Goal: Task Accomplishment & Management: Complete application form

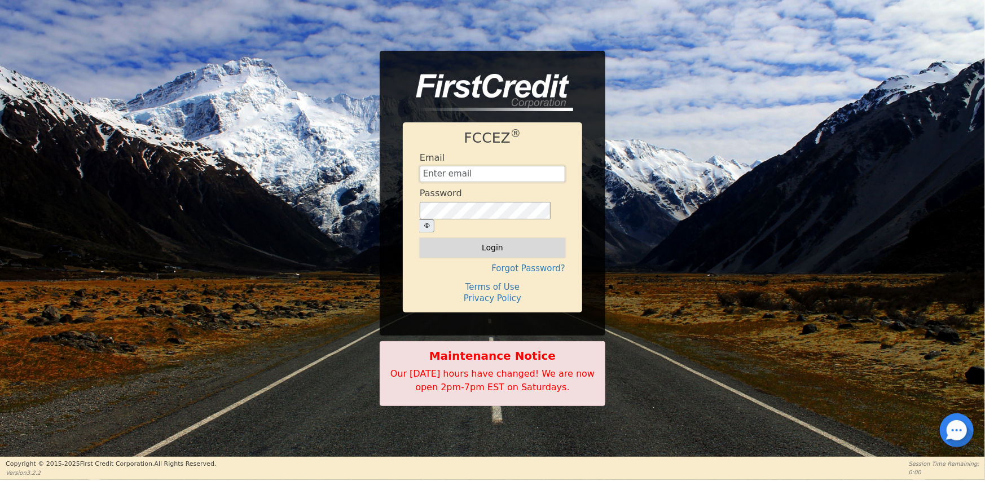
type input "[EMAIL_ADDRESS][DOMAIN_NAME]"
click at [472, 239] on button "Login" at bounding box center [493, 247] width 146 height 19
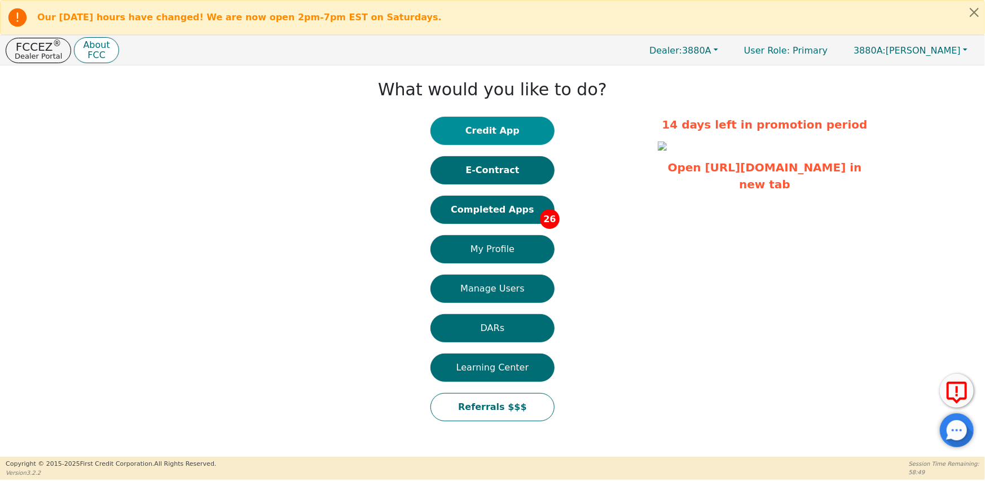
click at [522, 130] on button "Credit App" at bounding box center [492, 131] width 124 height 28
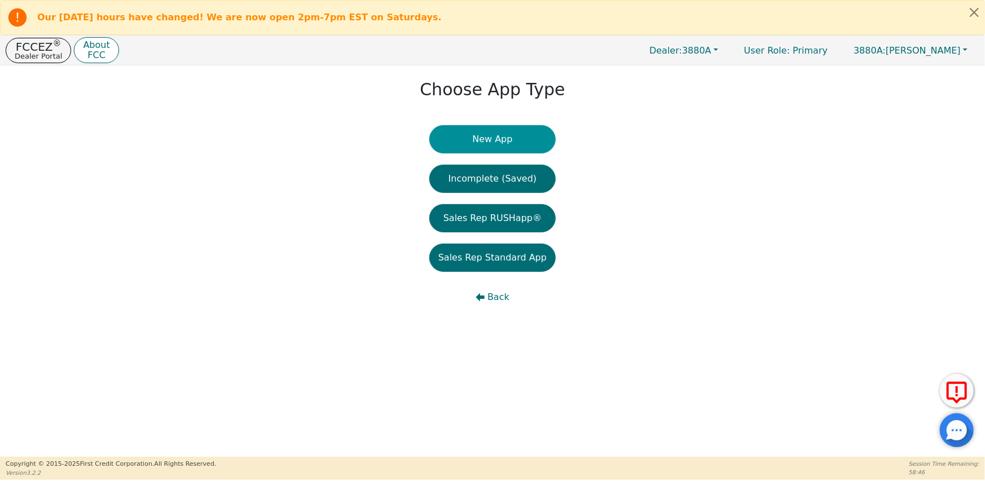
click at [507, 142] on button "New App" at bounding box center [492, 139] width 126 height 28
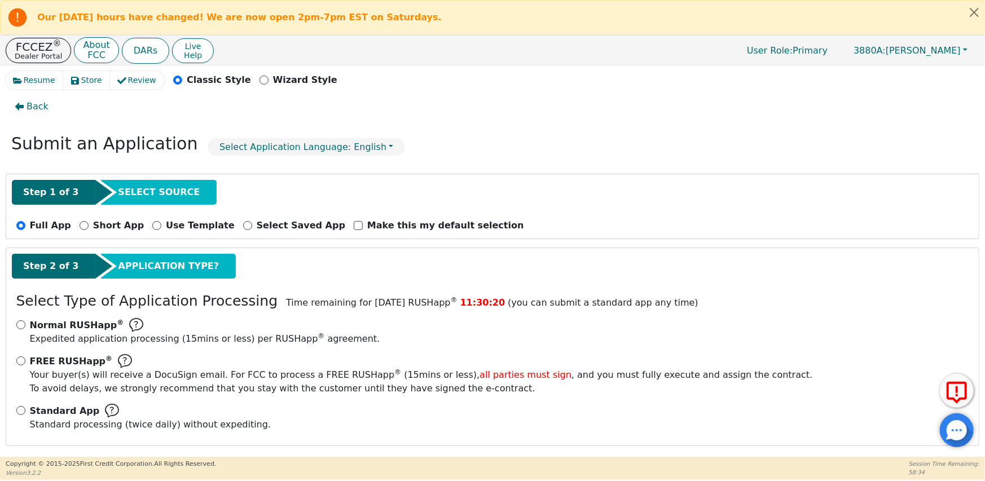
scroll to position [16, 0]
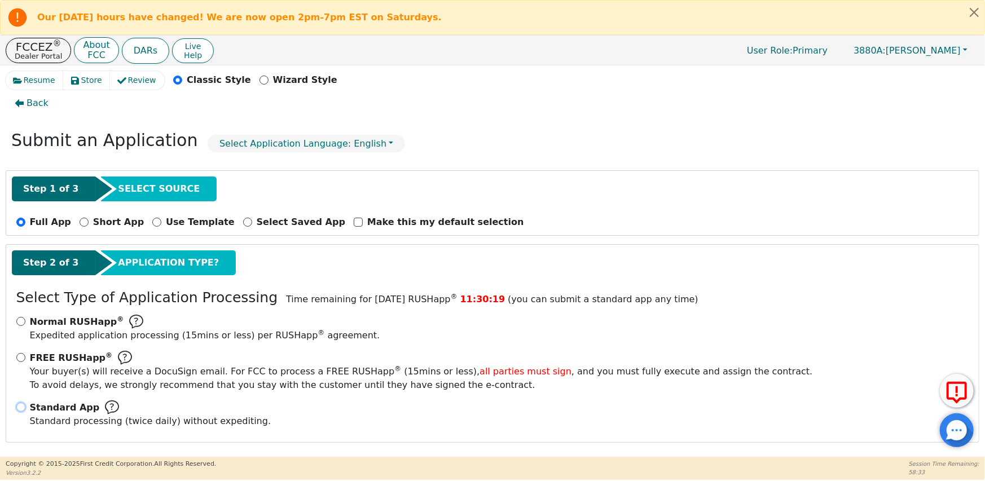
click at [23, 407] on input "Standard App Standard processing (twice daily) without expediting." at bounding box center [20, 407] width 9 height 9
radio input "true"
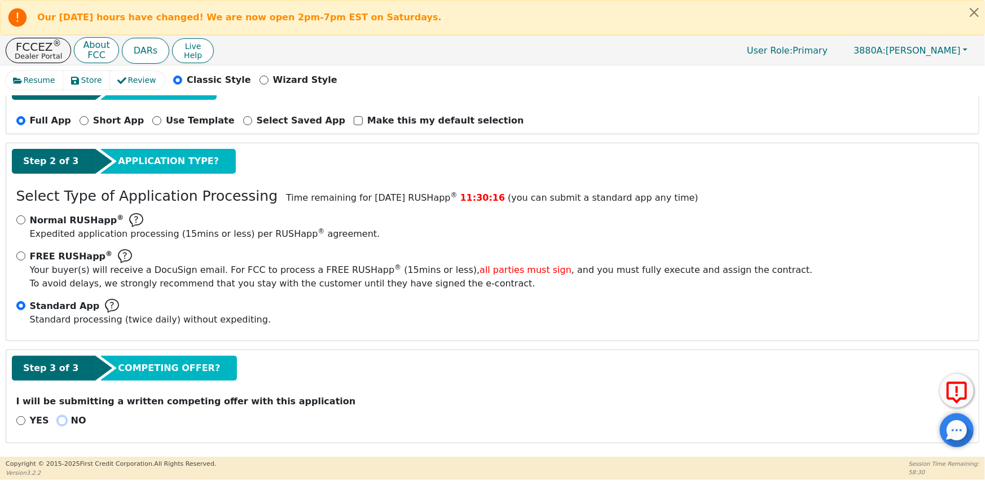
click at [59, 421] on input "NO" at bounding box center [62, 420] width 9 height 9
radio input "true"
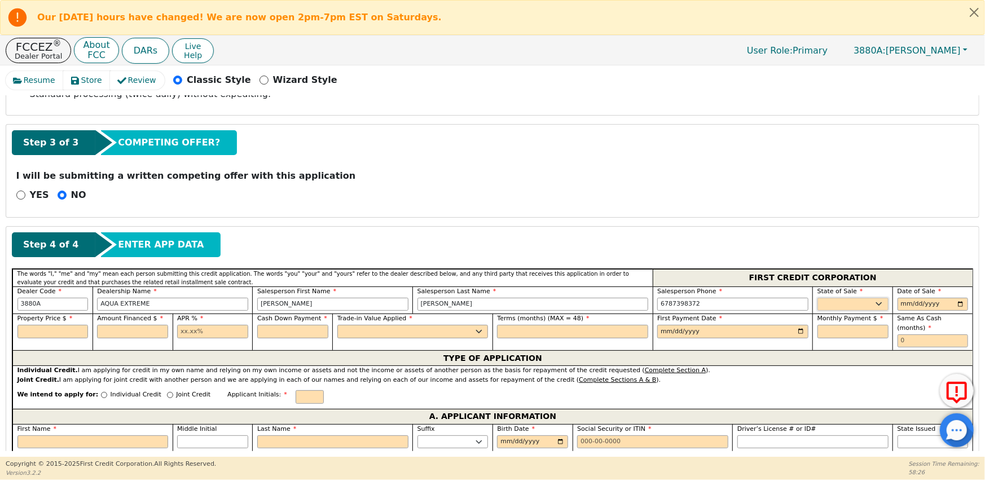
click at [822, 305] on select "AK AL AR AZ CA CO CT DC DE FL [GEOGRAPHIC_DATA] HI IA ID IL IN KS [GEOGRAPHIC_D…" at bounding box center [852, 305] width 71 height 14
select select "GA"
click at [817, 298] on select "AK AL AR AZ CA CO CT DC DE FL [GEOGRAPHIC_DATA] HI IA ID IL IN KS [GEOGRAPHIC_D…" at bounding box center [852, 305] width 71 height 14
click at [900, 307] on input "date" at bounding box center [932, 305] width 71 height 14
type input "[DATE]"
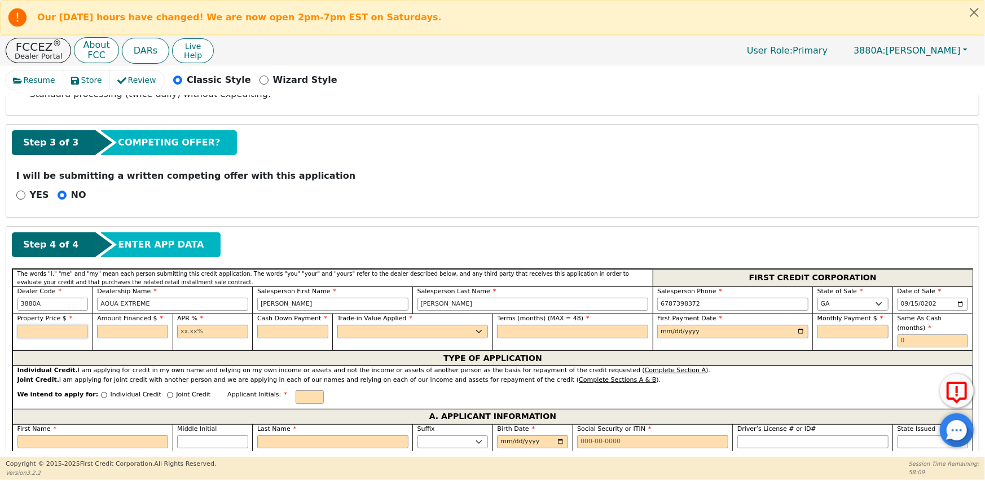
click at [51, 333] on input "text" at bounding box center [52, 332] width 71 height 14
type input "3750.00"
click at [112, 334] on input "text" at bounding box center [132, 332] width 71 height 14
click at [127, 330] on input "text" at bounding box center [132, 332] width 71 height 14
type input "4050.00"
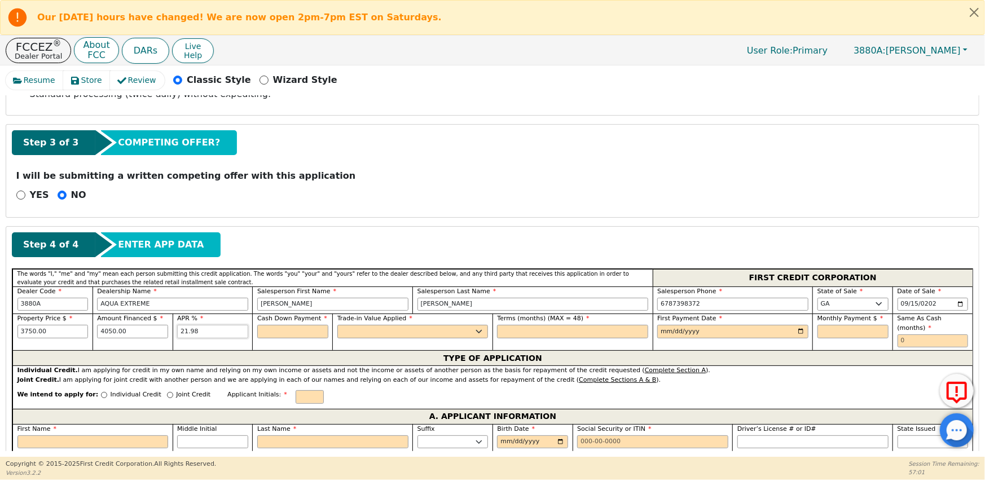
type input "21.98"
type input "0.00"
select select "n"
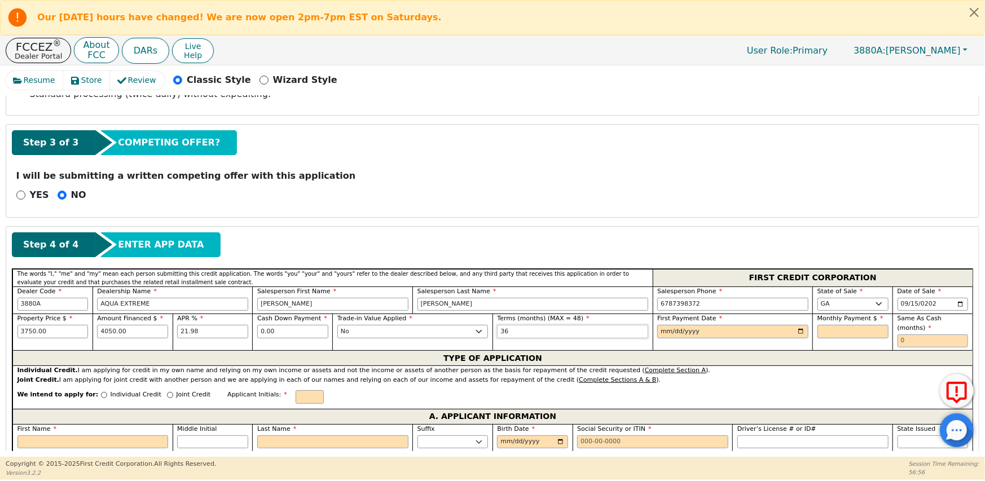
type input "36"
type input "[DATE]"
type input "154.63"
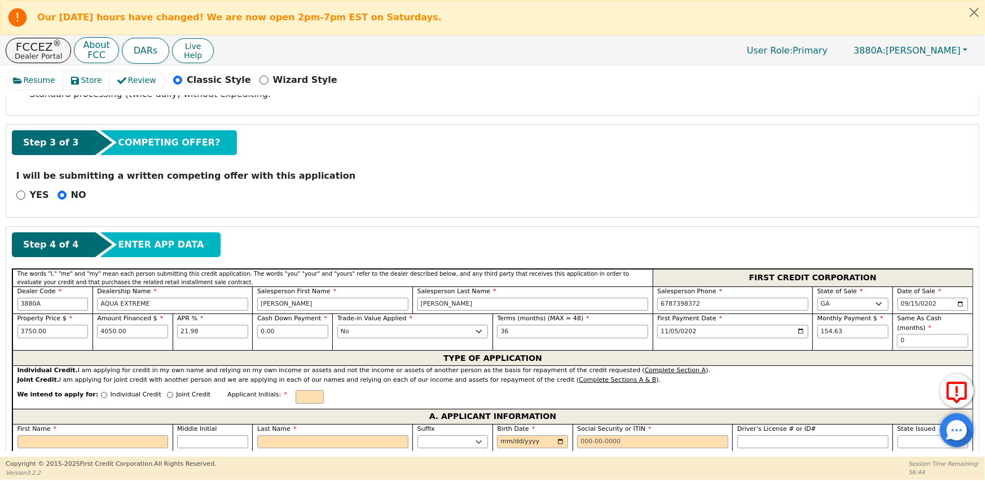
scroll to position [400, 0]
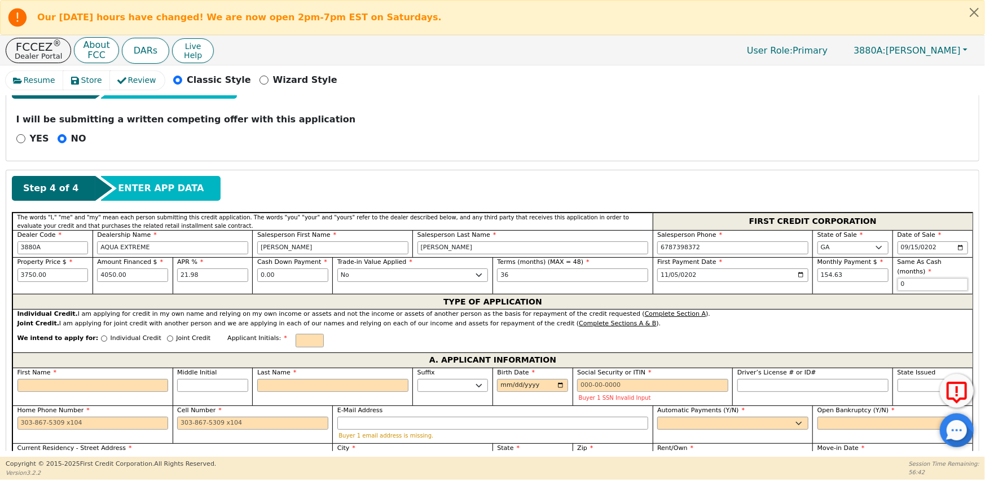
type input "0"
click at [101, 336] on input "Individual Credit" at bounding box center [104, 339] width 6 height 6
radio input "true"
click at [296, 334] on input "text" at bounding box center [310, 341] width 28 height 14
click at [73, 379] on input "First Name" at bounding box center [92, 386] width 151 height 14
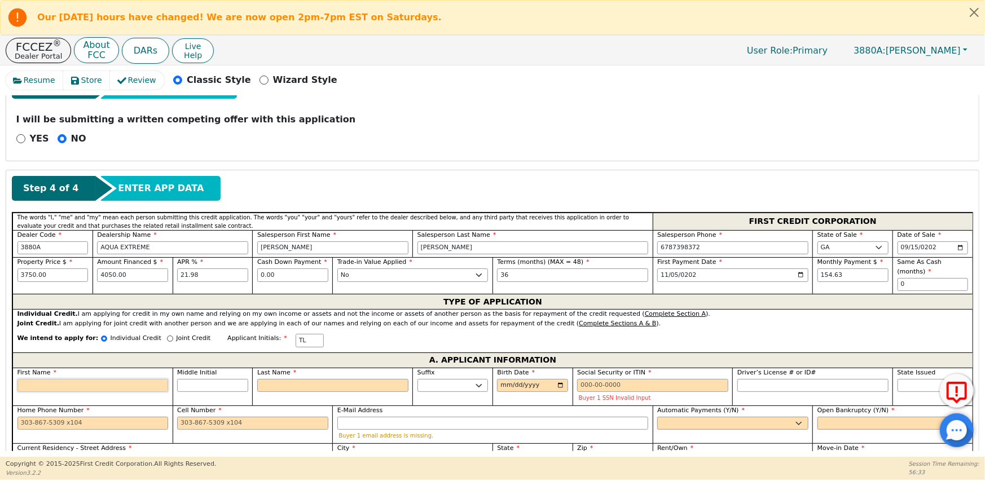
type input "R"
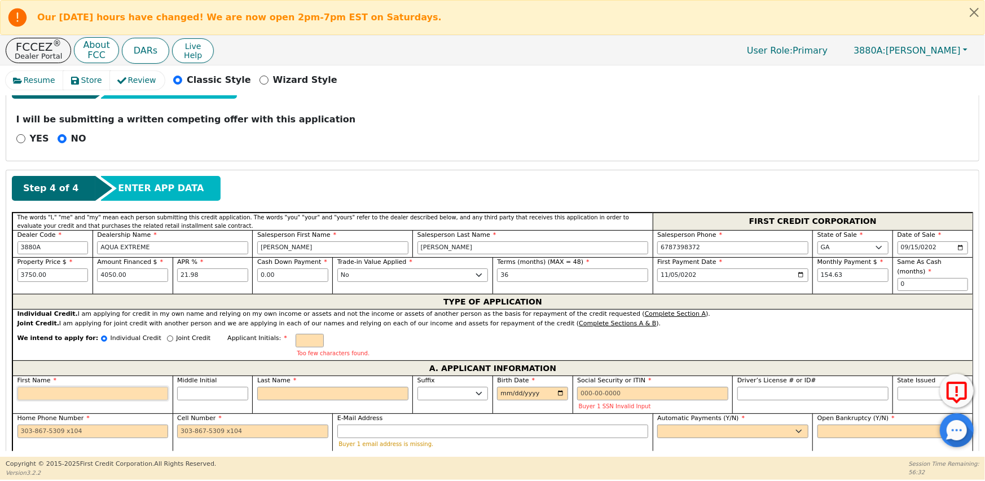
type input "T"
type input "Ta"
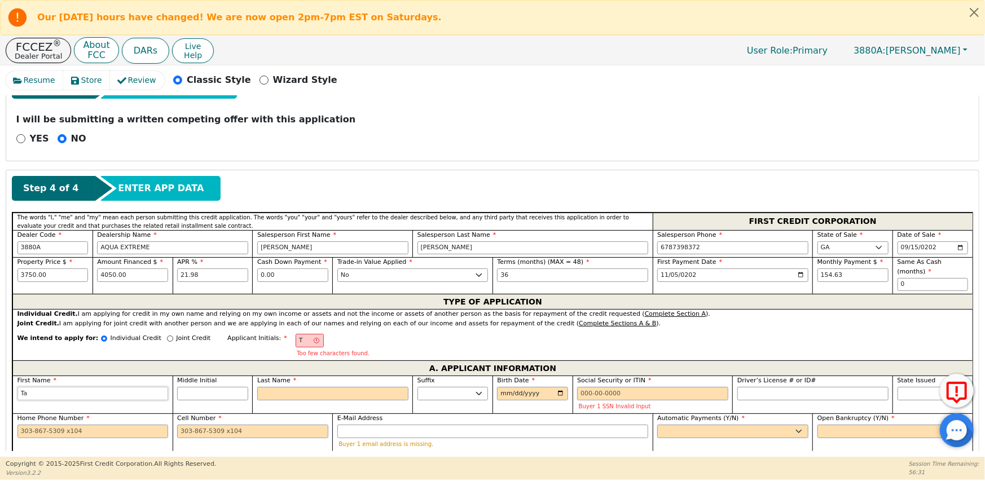
type input "[PERSON_NAME]"
type input "Tamm"
type input "[PERSON_NAME]"
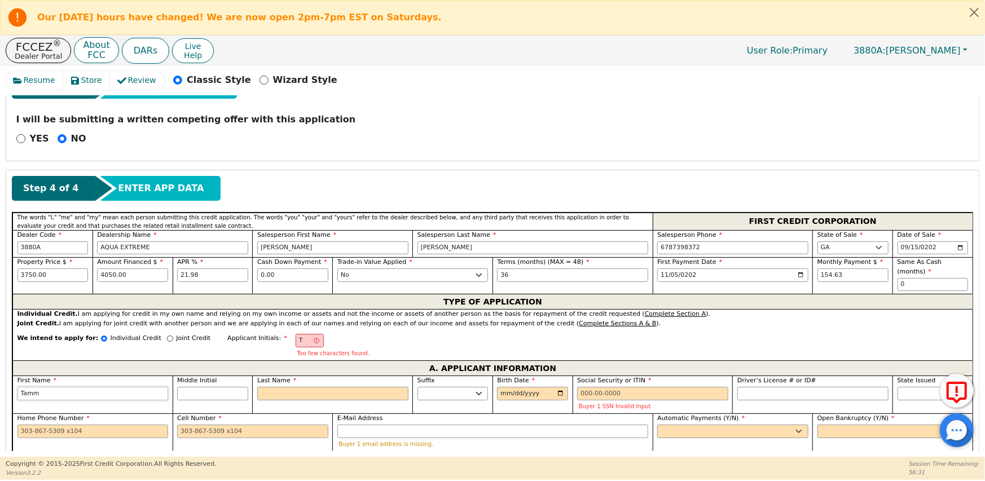
type input "[PERSON_NAME]"
type input "TF"
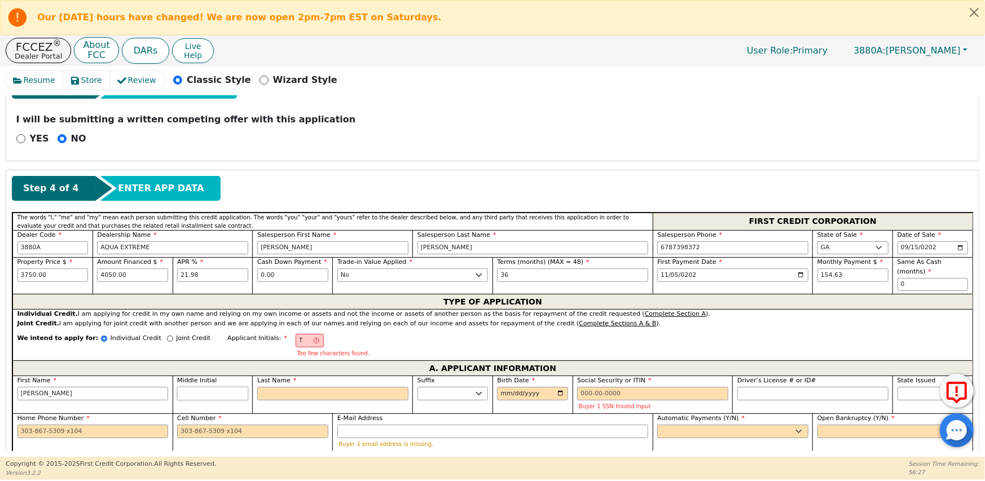
type input "F"
type input "[PERSON_NAME]"
type input "F"
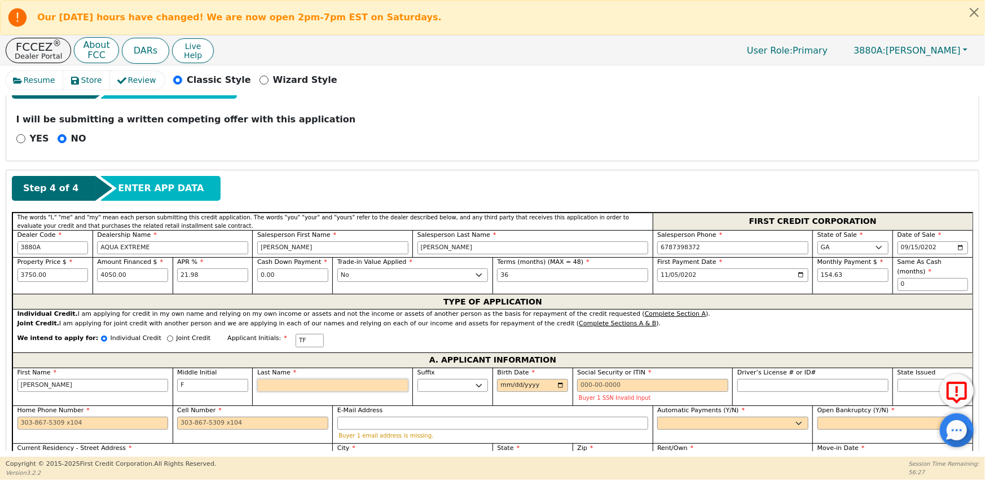
type input "TFL"
type input "L"
type input "[PERSON_NAME] F L"
type input "La"
type input "[PERSON_NAME]"
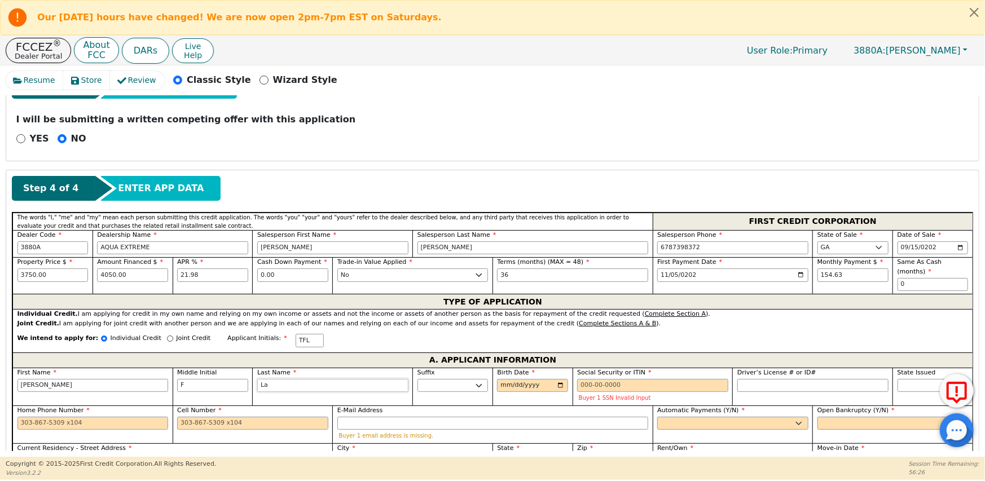
type input "Lay"
type input "[PERSON_NAME]"
type input "Laym"
type input "[PERSON_NAME] F Laym"
type input "Layma"
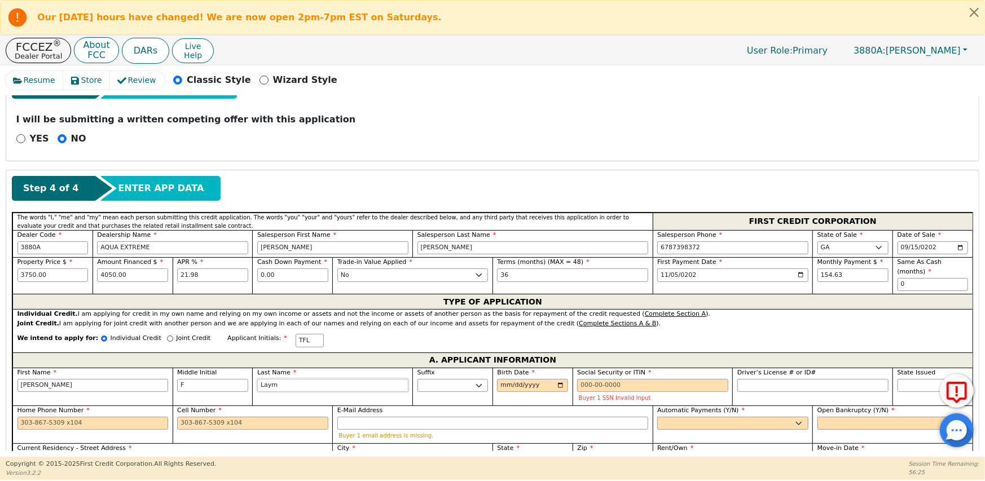
type input "[PERSON_NAME]"
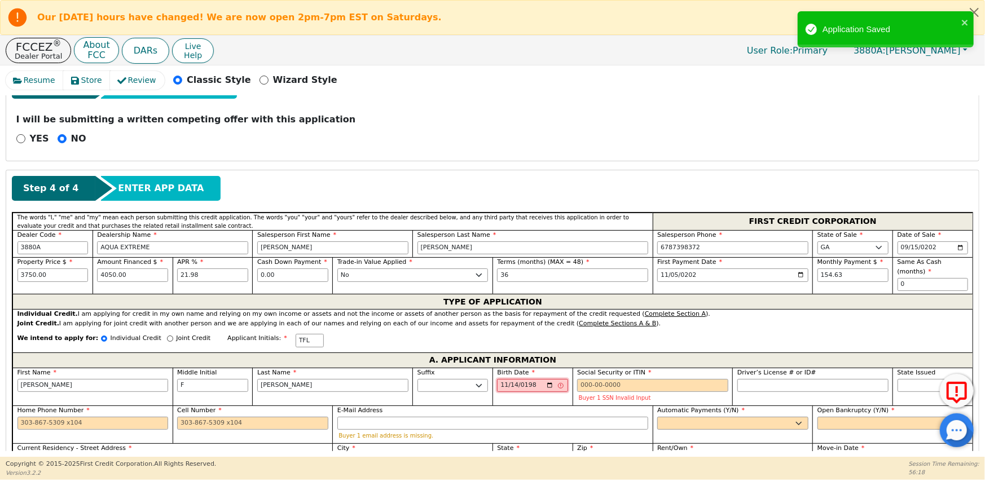
type input "[DATE]"
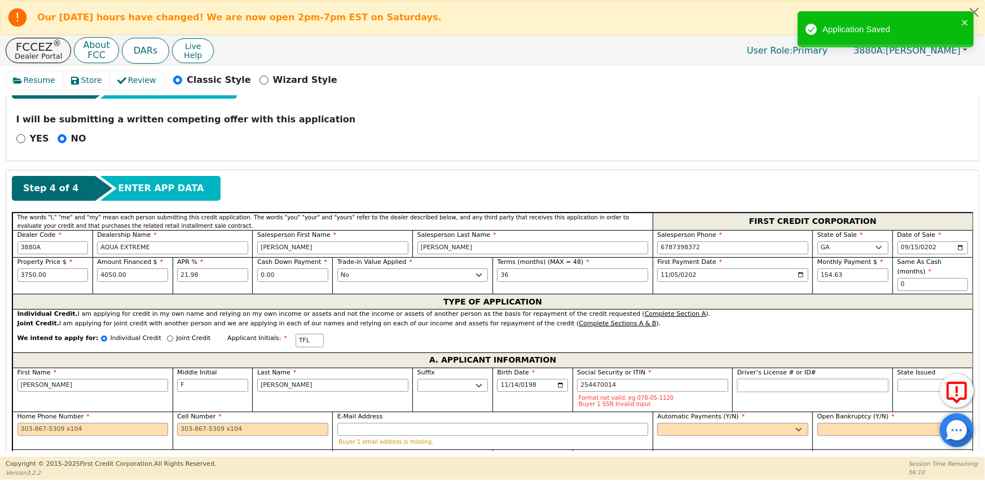
type input "***-**-0014"
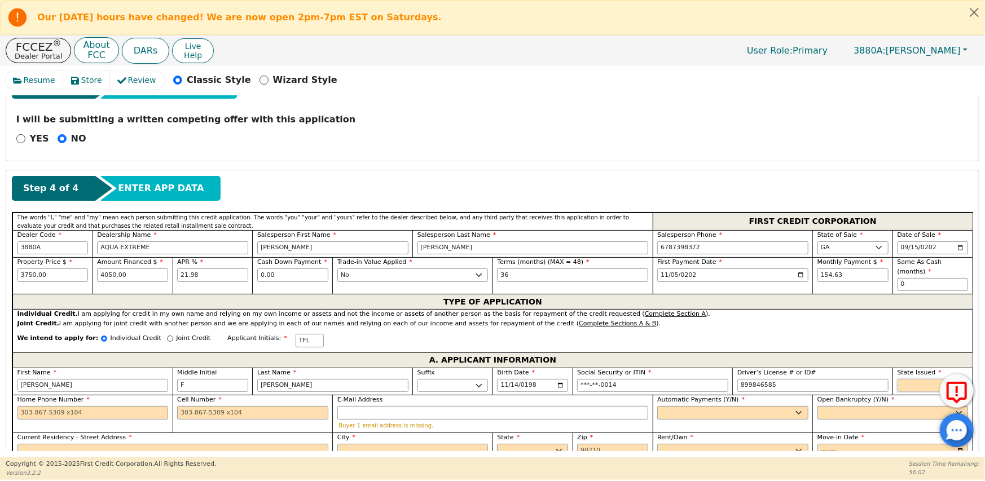
type input "*********"
type input "h"
click at [903, 379] on select "AK AL AR AZ CA CO CT DC DE FL [GEOGRAPHIC_DATA] HI IA ID IL IN KS [GEOGRAPHIC_D…" at bounding box center [932, 386] width 71 height 14
select select "GA"
click at [897, 379] on select "AK AL AR AZ CA CO CT DC DE FL [GEOGRAPHIC_DATA] HI IA ID IL IN KS [GEOGRAPHIC_D…" at bounding box center [932, 386] width 71 height 14
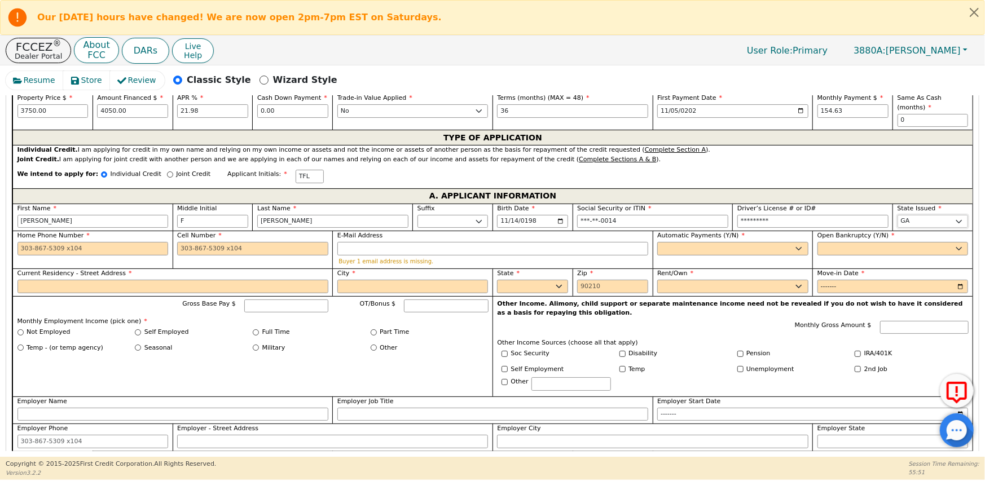
scroll to position [569, 0]
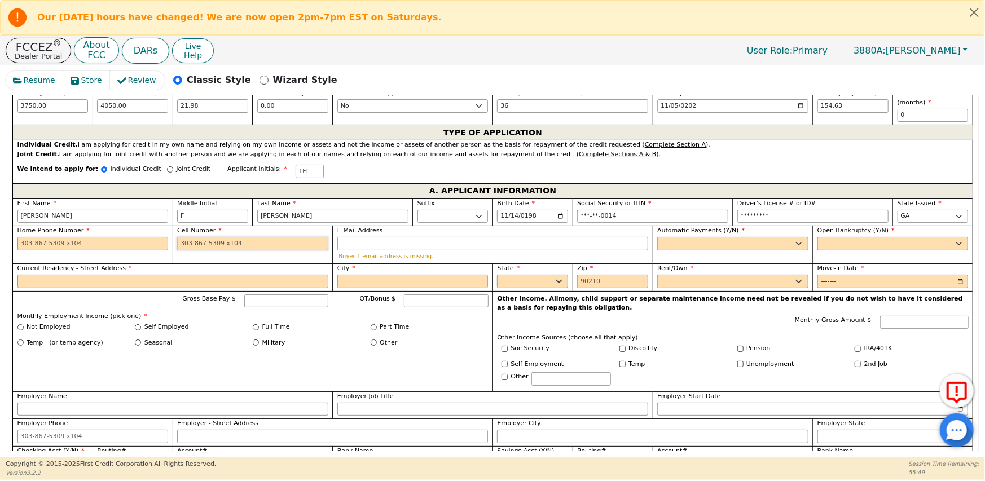
click at [191, 237] on input "Cell Number" at bounding box center [252, 244] width 151 height 14
type input "[PHONE_NUMBER]"
click at [358, 237] on input "E-Mail Address" at bounding box center [492, 244] width 311 height 14
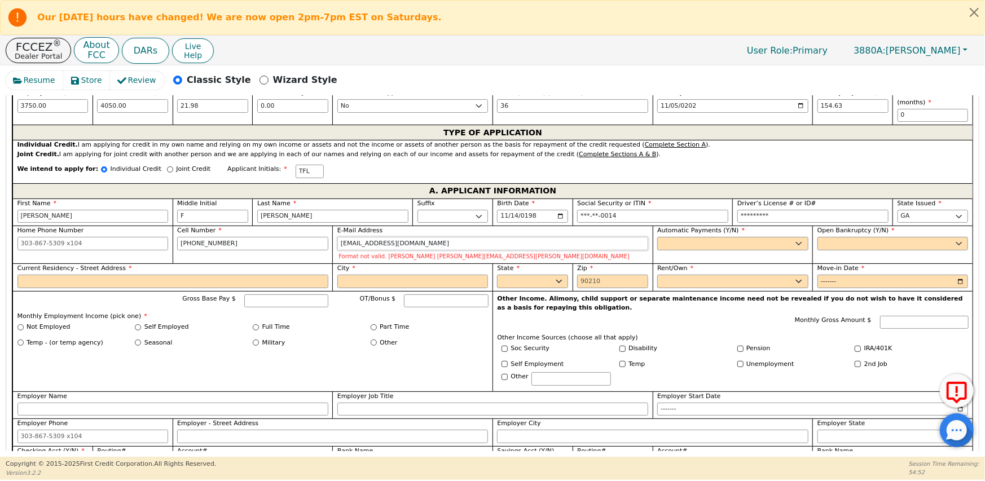
type input "[EMAIL_ADDRESS][DOMAIN_NAME]"
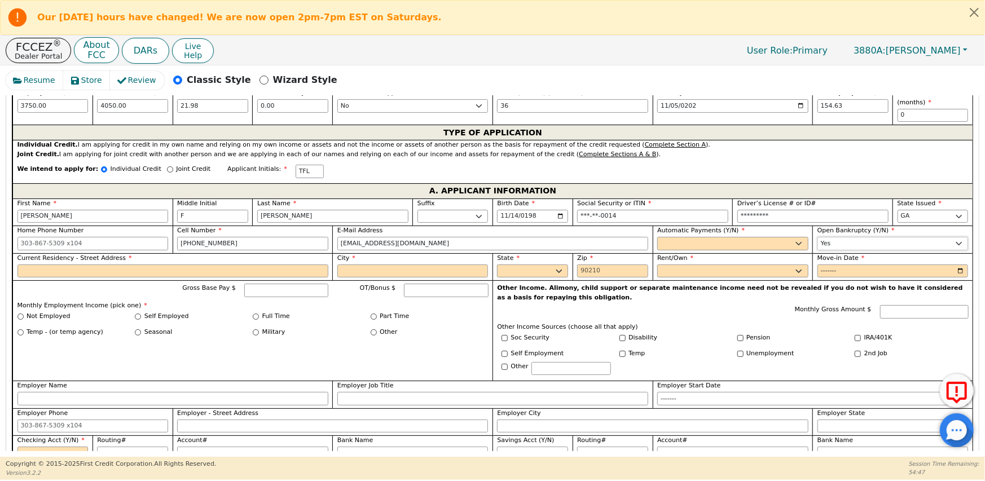
click at [836, 237] on select "Yes No" at bounding box center [892, 244] width 151 height 14
select select "n"
click at [817, 237] on select "Yes No" at bounding box center [892, 244] width 151 height 14
click at [699, 237] on select "Yes No" at bounding box center [732, 244] width 151 height 14
select select "y"
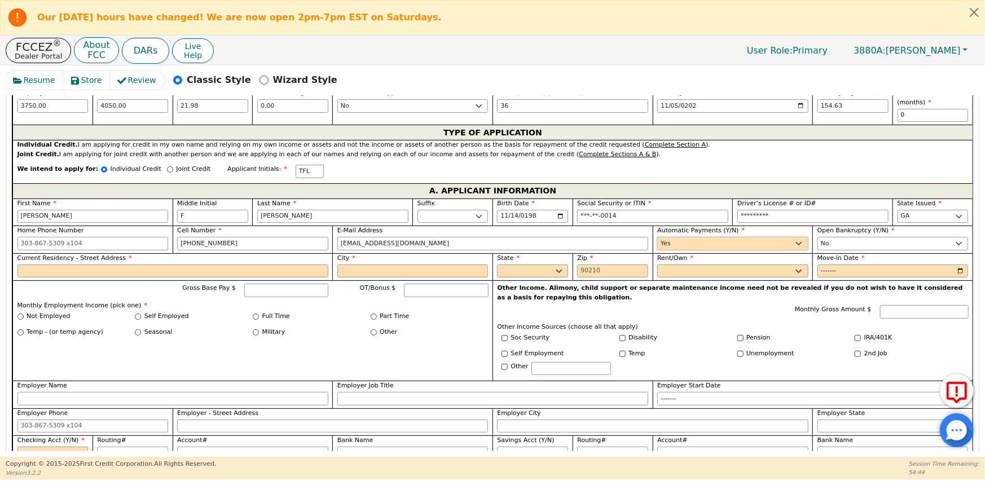
click at [657, 237] on select "Yes No" at bounding box center [732, 244] width 151 height 14
type input "[PERSON_NAME]"
click at [45, 266] on input "Current Residency - Street Address" at bounding box center [172, 272] width 311 height 14
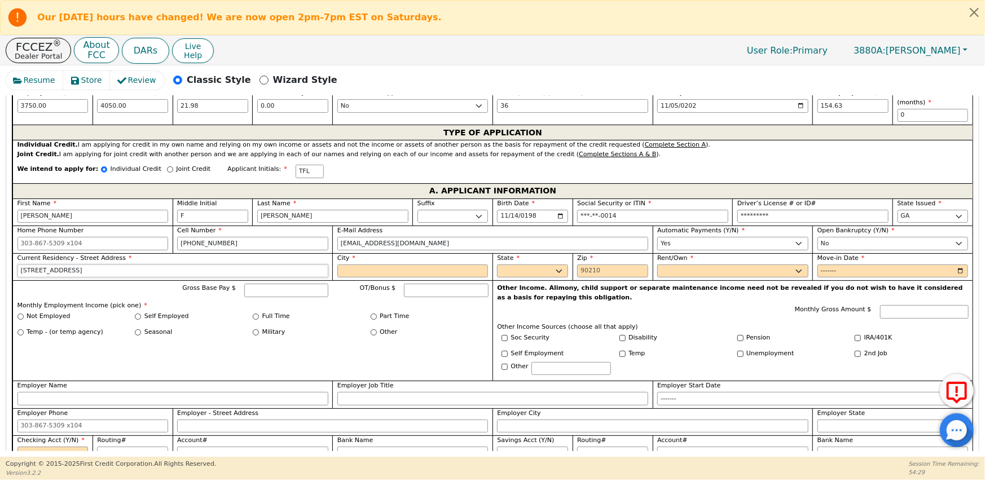
type input "[STREET_ADDRESS]"
type input "[PERSON_NAME]"
select select "GA"
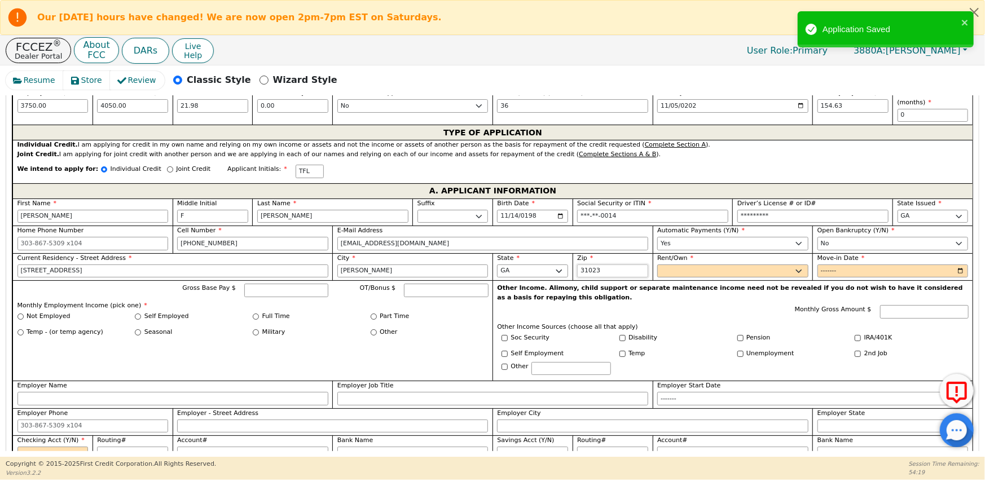
type input "31023"
select select "Rent"
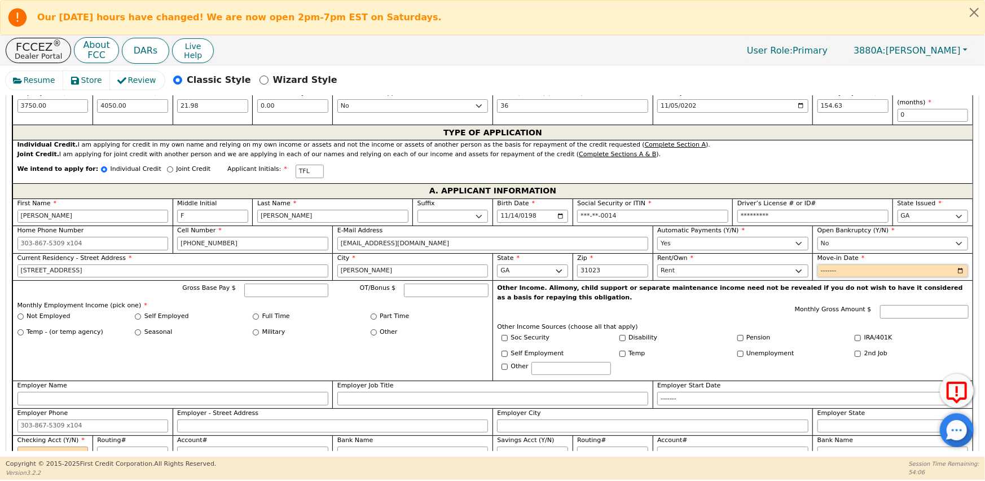
click at [863, 265] on input "Move-in Date" at bounding box center [892, 272] width 151 height 14
click at [861, 265] on input "Move-in Date" at bounding box center [892, 272] width 151 height 14
click at [858, 265] on input "Move-in Date" at bounding box center [892, 272] width 151 height 14
type input "2023-09"
click at [505, 335] on input "Soc Security" at bounding box center [504, 338] width 6 height 6
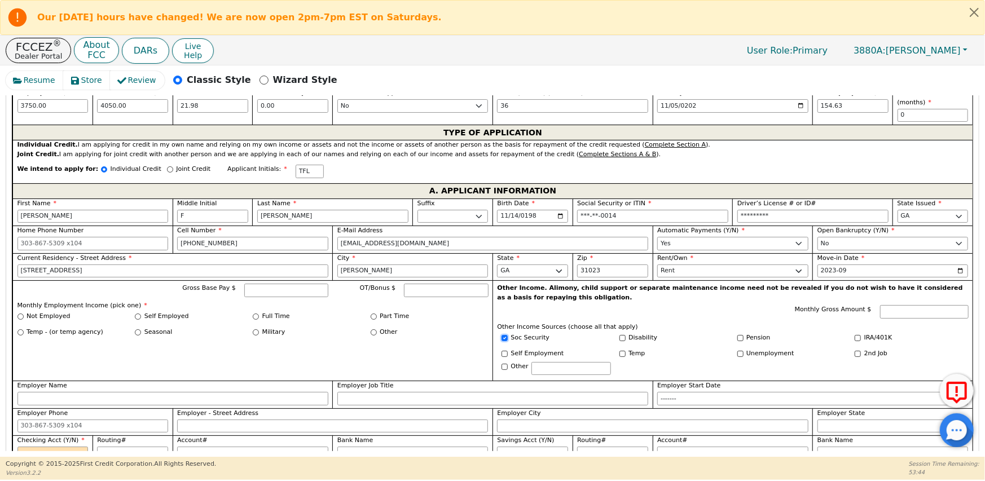
checkbox input "true"
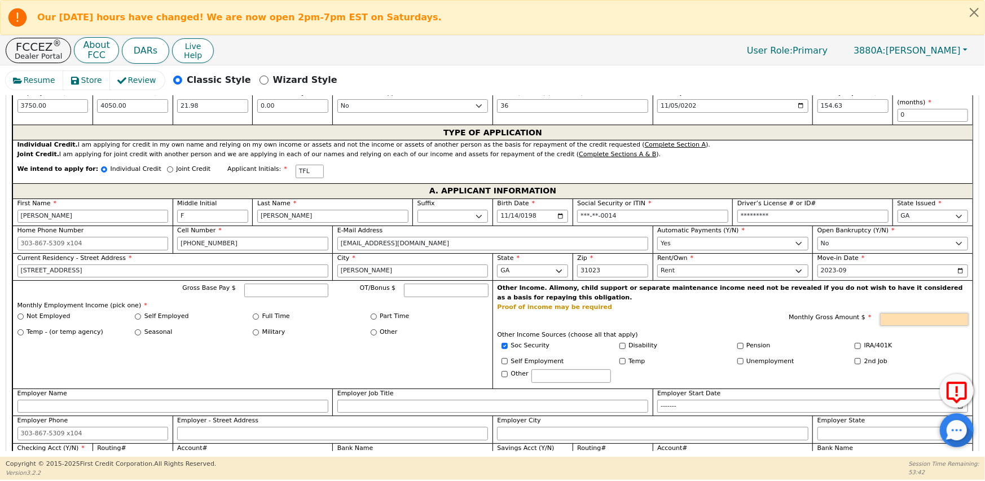
click at [900, 313] on input "Monthly Gross Amount $" at bounding box center [924, 320] width 89 height 14
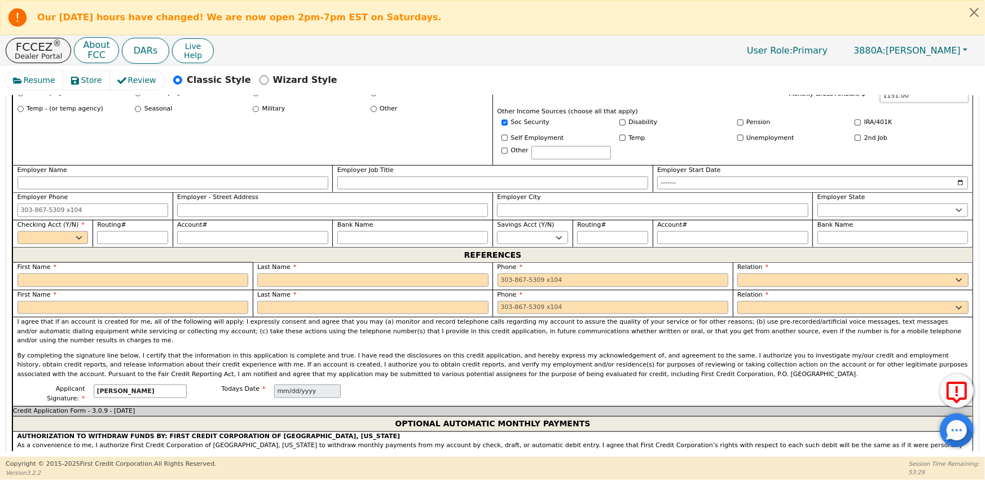
scroll to position [795, 0]
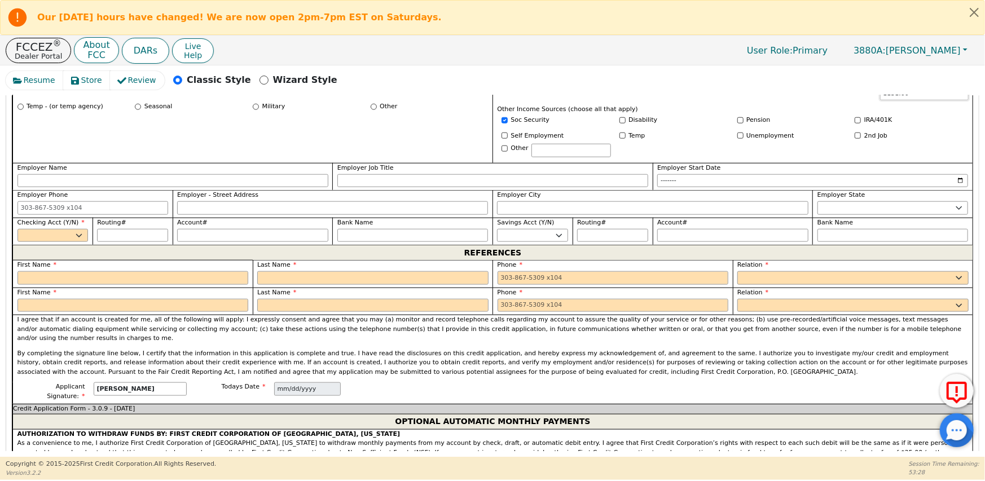
type input "1151.00"
click at [78, 229] on select "Yes No" at bounding box center [52, 236] width 71 height 14
select select "y"
click at [17, 229] on select "Yes No" at bounding box center [52, 236] width 71 height 14
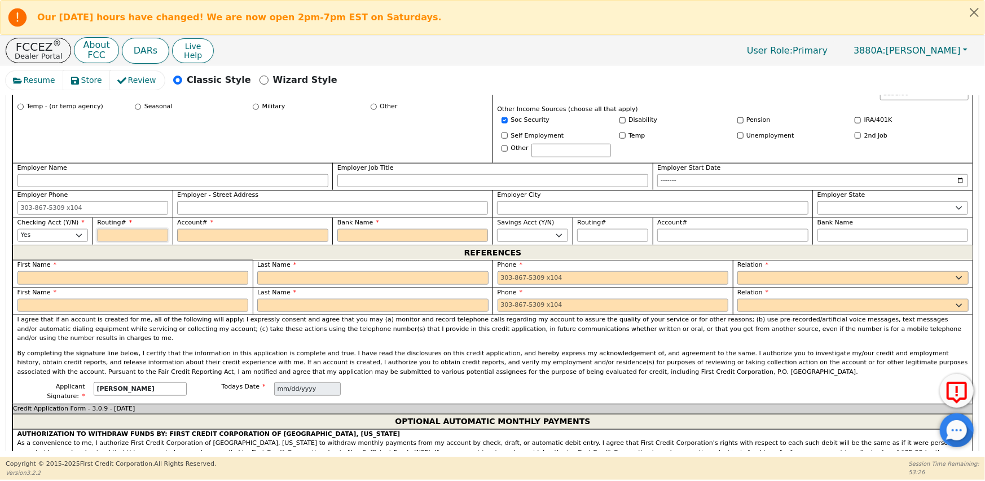
click at [118, 229] on input "Routing#" at bounding box center [132, 236] width 71 height 14
type input "0"
type input "*"
type input "03"
type input "**"
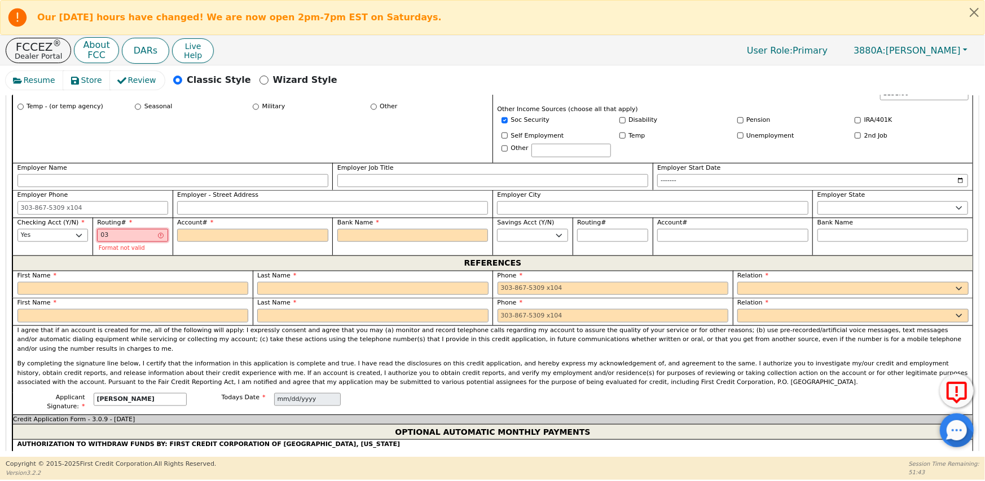
type input "031"
type input "***"
type input "0310"
type input "****"
type input "03101"
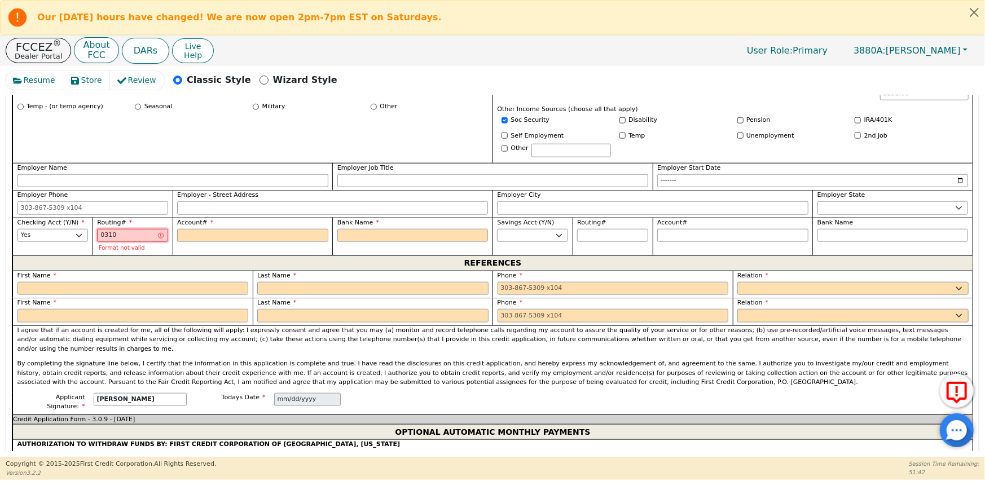
type input "*****"
type input "031012"
type input "******"
type input "0310127"
type input "*******"
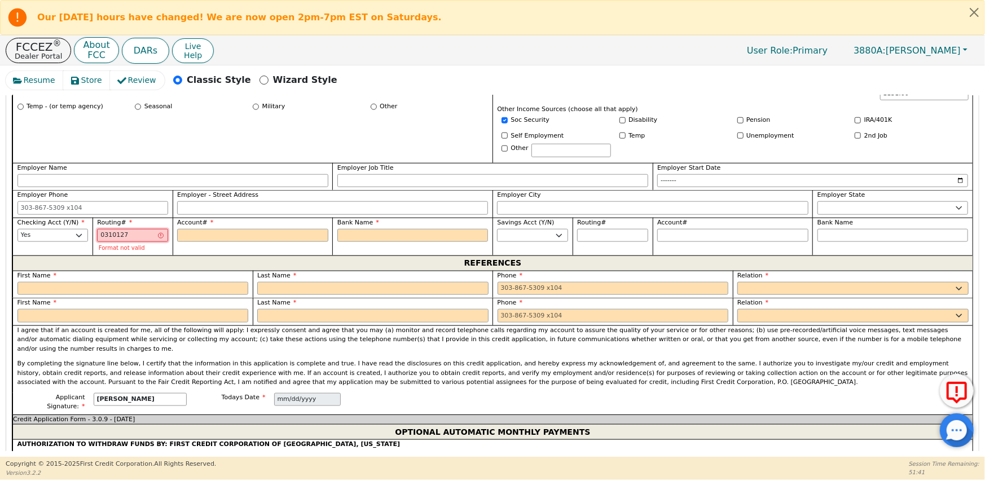
type input "03101279"
type input "********"
type input "7"
type input "*"
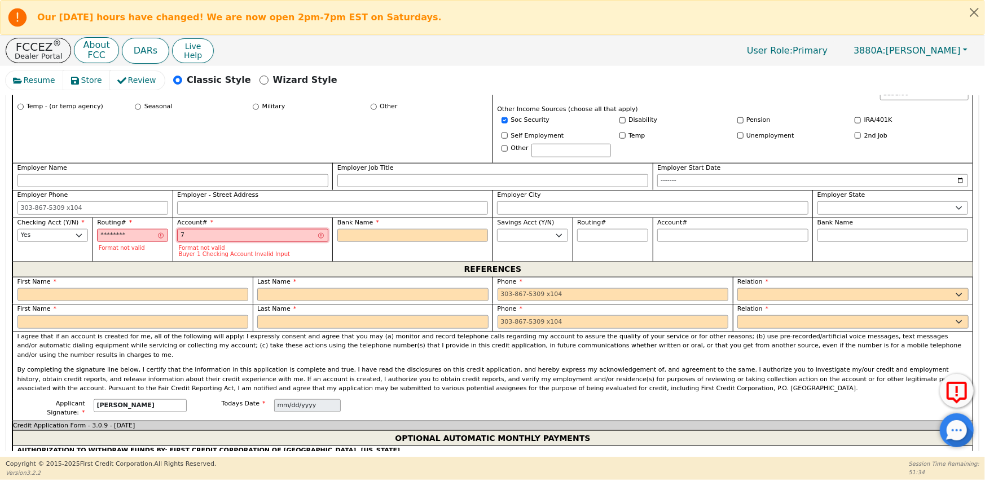
type input "76"
type input "**"
type input "766"
type input "***"
type input "7661"
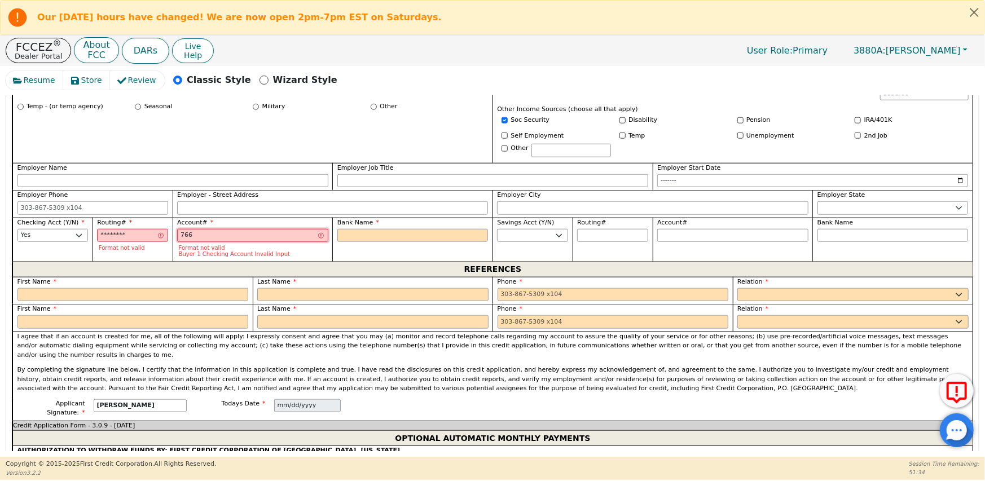
type input "****"
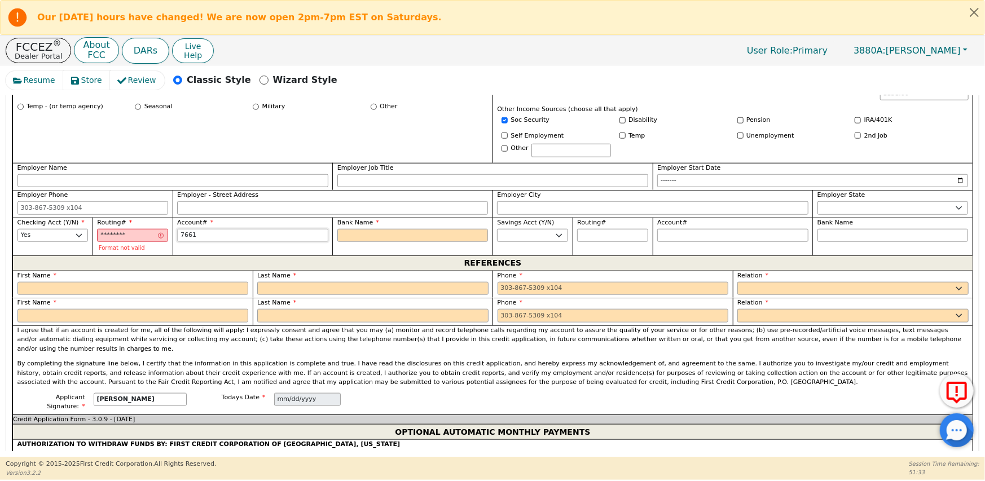
type input "76616"
type input "*****"
type input "766161"
type input "******"
type input "7661614"
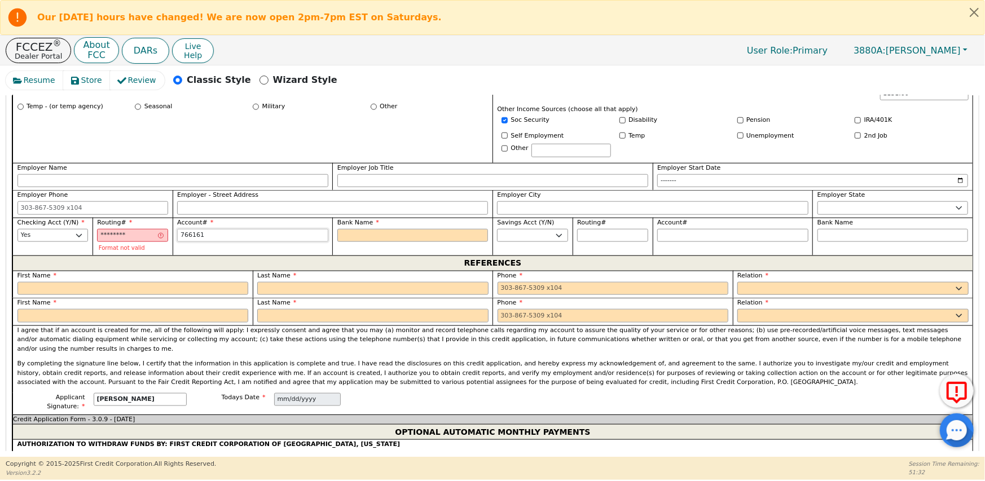
type input "*******"
type input "76616149"
type input "********"
type input "766161495"
type input "*********"
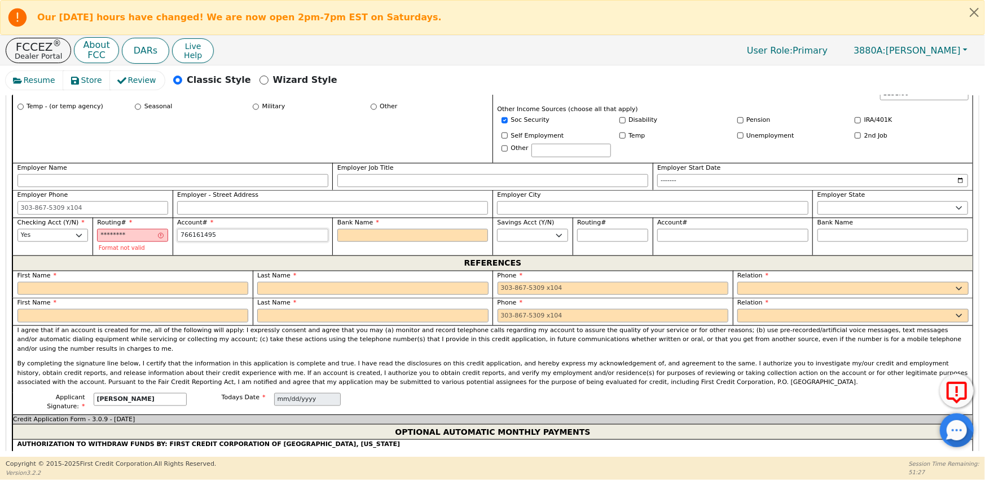
type input "7661614957"
type input "**********"
type input "76616149579"
type input "**********"
type input "766161495797"
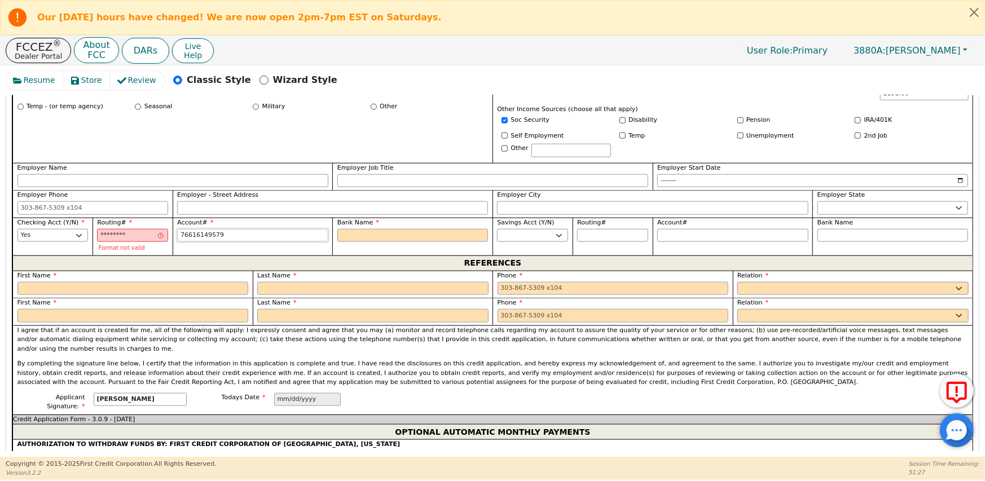
type input "**********"
type input "C"
type input "Ch"
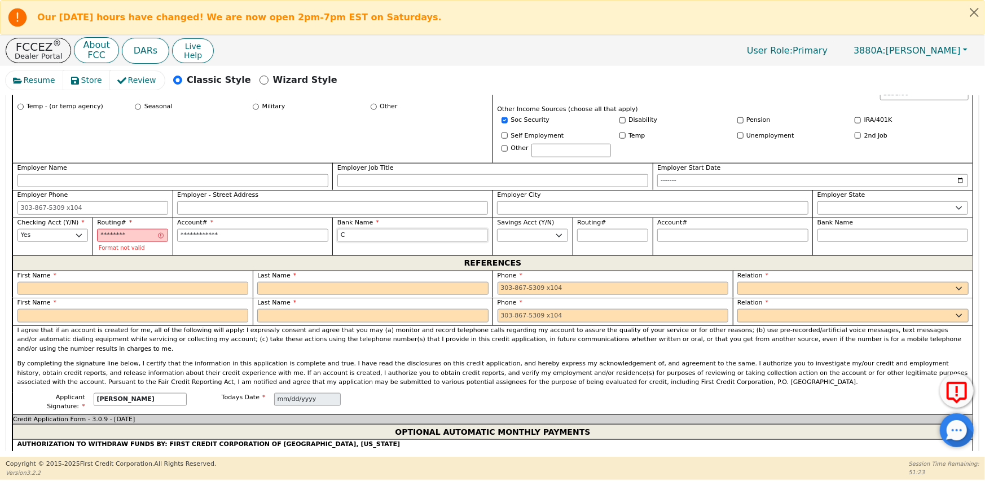
type input "Ch"
type input "Chi"
type input "Chim"
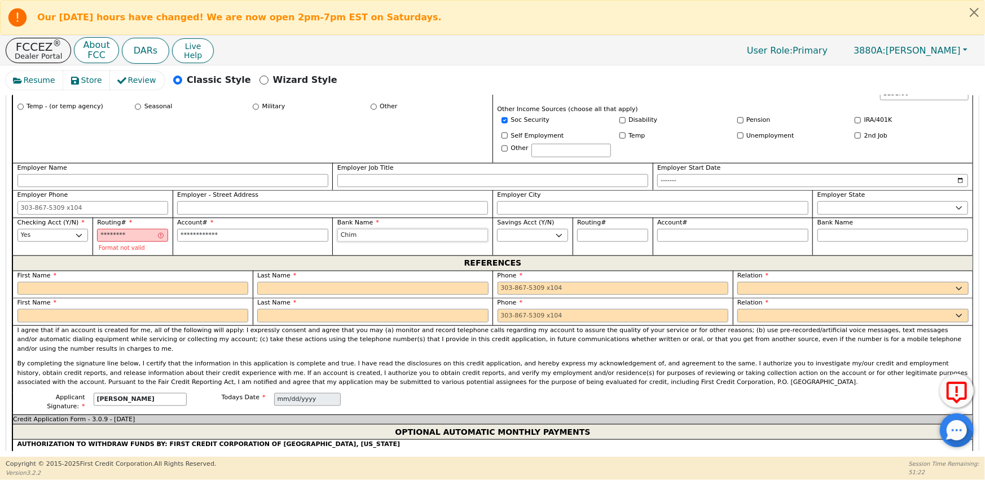
type input "Chime"
type input "Chime Bank"
click at [134, 229] on input "03101279" at bounding box center [132, 236] width 71 height 14
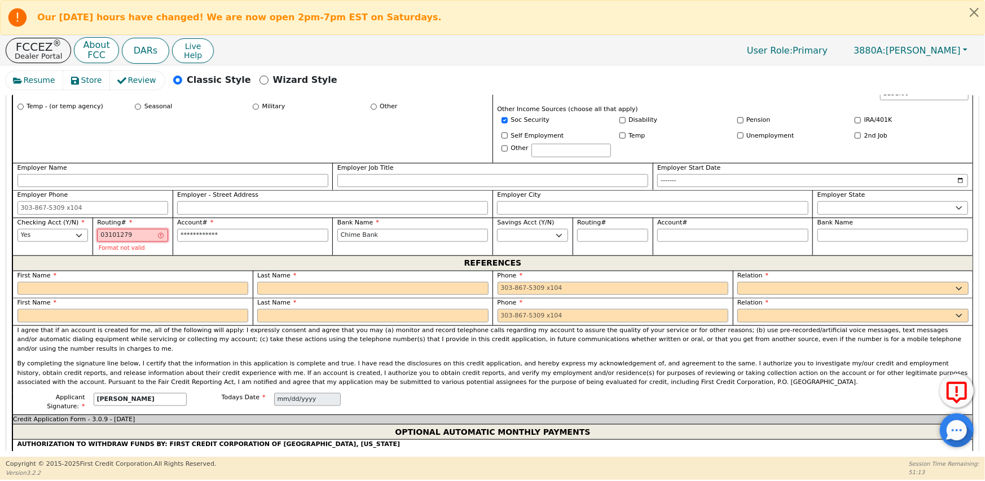
type input "0310127"
type input "*******"
type input "031012"
type input "******"
type input "03101"
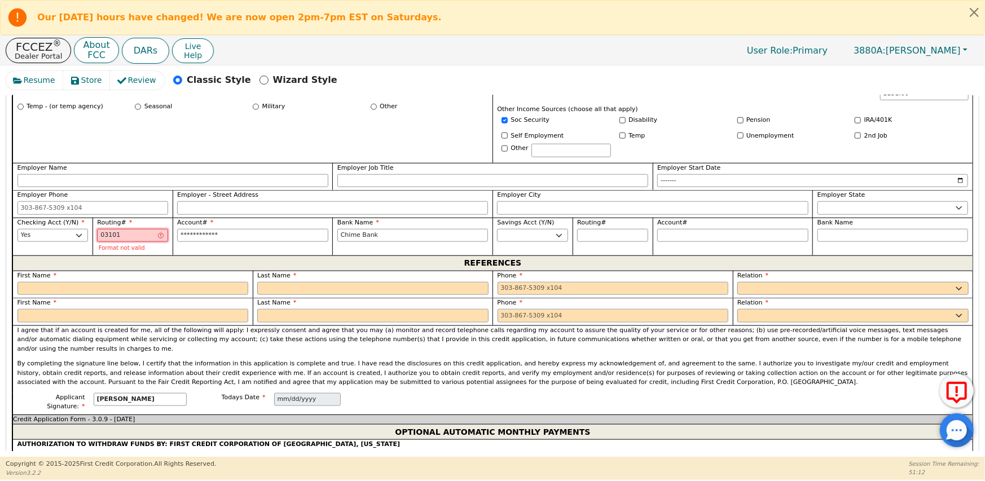
type input "*****"
type input "0310"
type input "****"
type input "031"
type input "***"
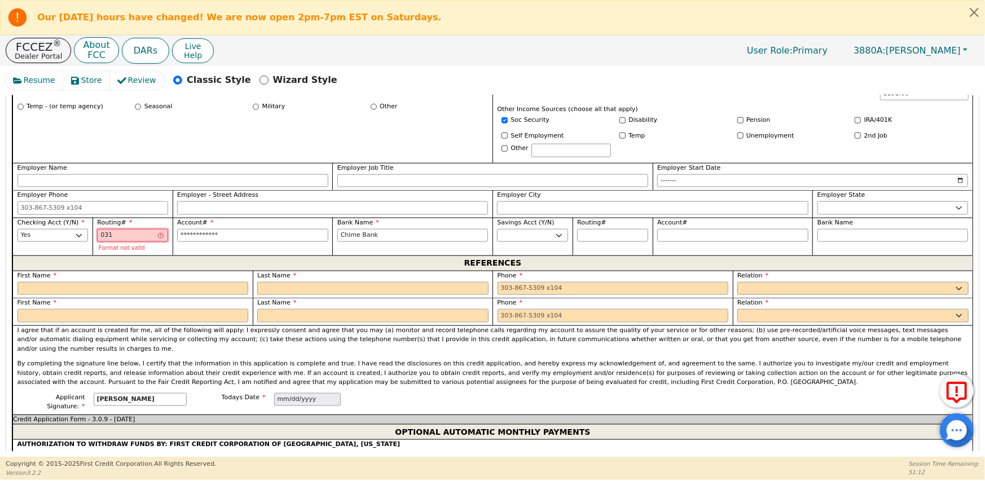
type input "03"
type input "**"
type input "0"
type input "*"
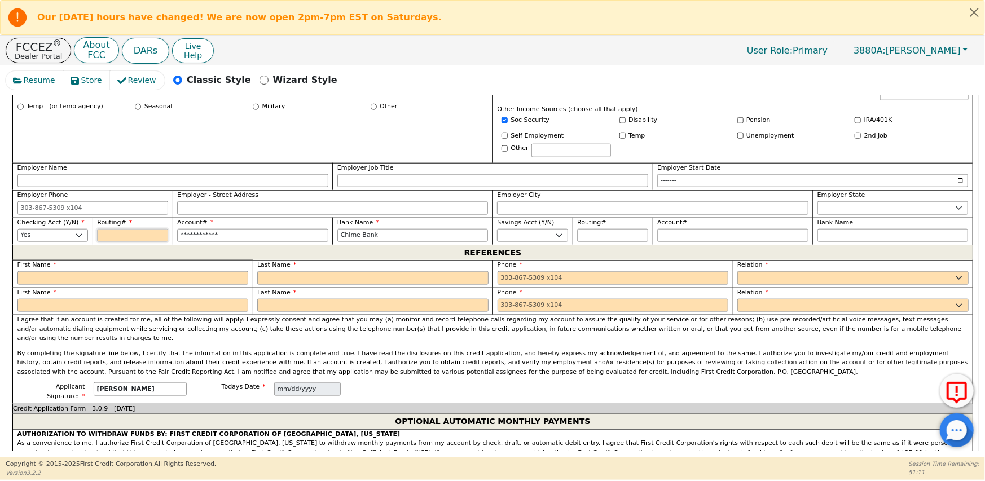
type input "0"
type input "*"
type input "03"
type input "**"
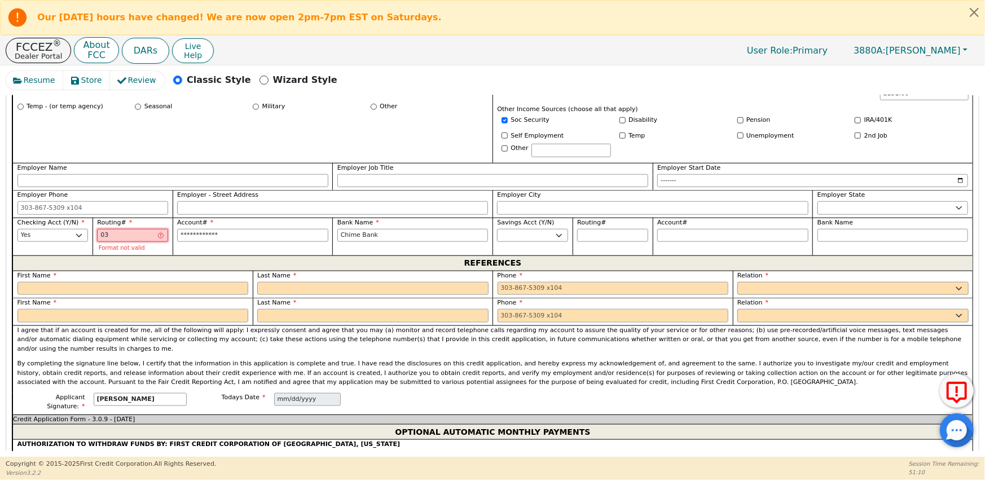
type input "031"
type input "***"
type input "0311"
type input "****"
type input "03110"
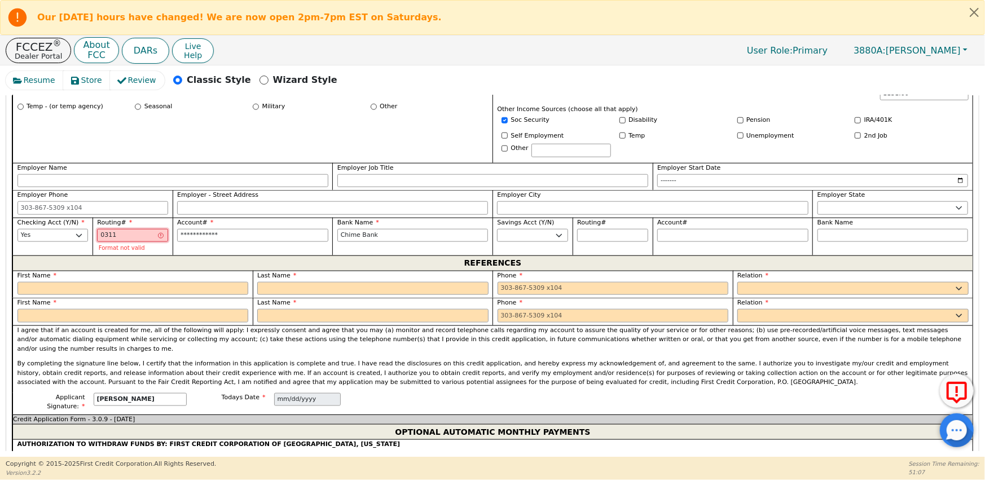
type input "*****"
type input "031101"
type input "******"
type input "0311012"
type input "*******"
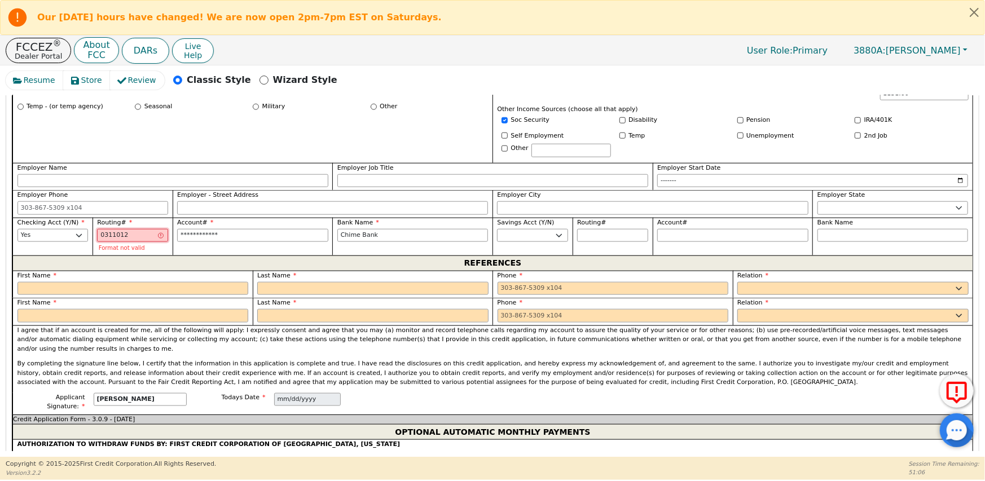
type input "03110127"
type input "********"
type input "031101279"
type input "*********"
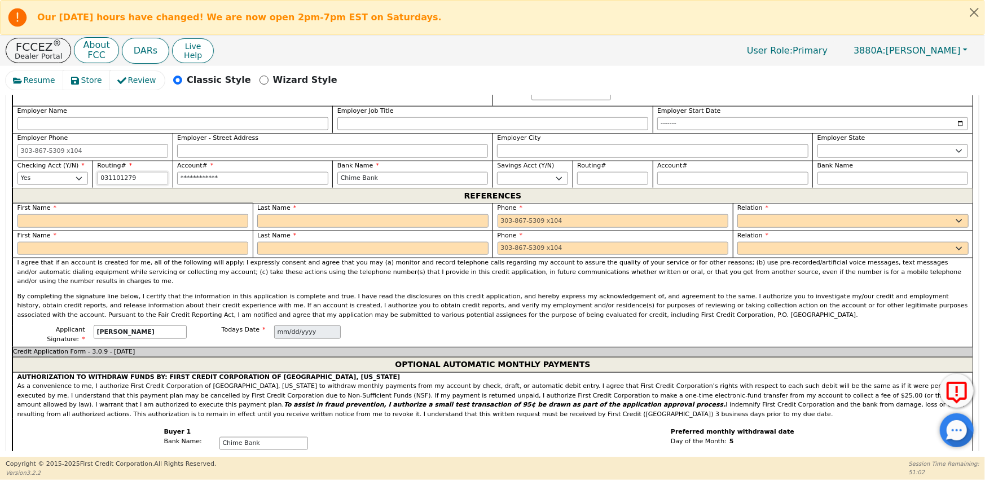
scroll to position [851, 0]
type input "*********"
click at [525, 173] on select "Yes No" at bounding box center [532, 180] width 71 height 14
select select "n"
click at [497, 173] on select "Yes No" at bounding box center [532, 180] width 71 height 14
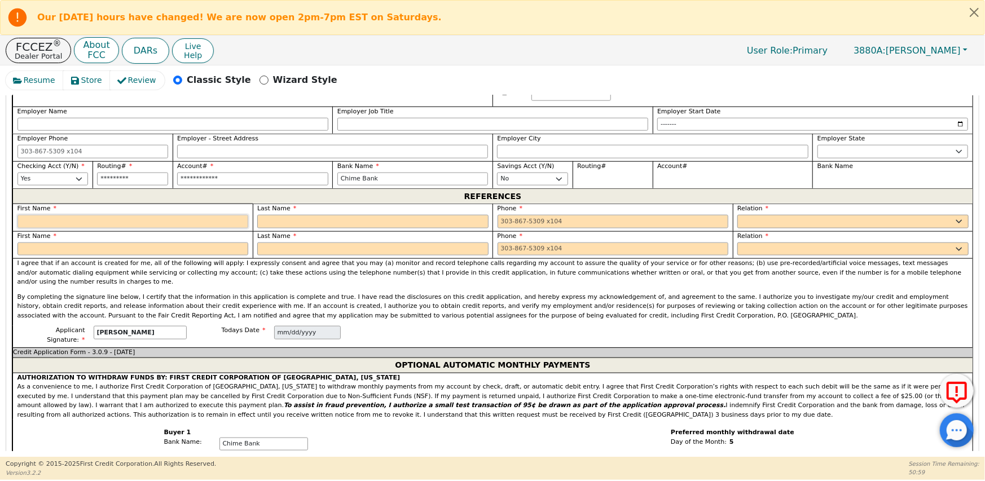
click at [90, 215] on input "text" at bounding box center [132, 222] width 231 height 14
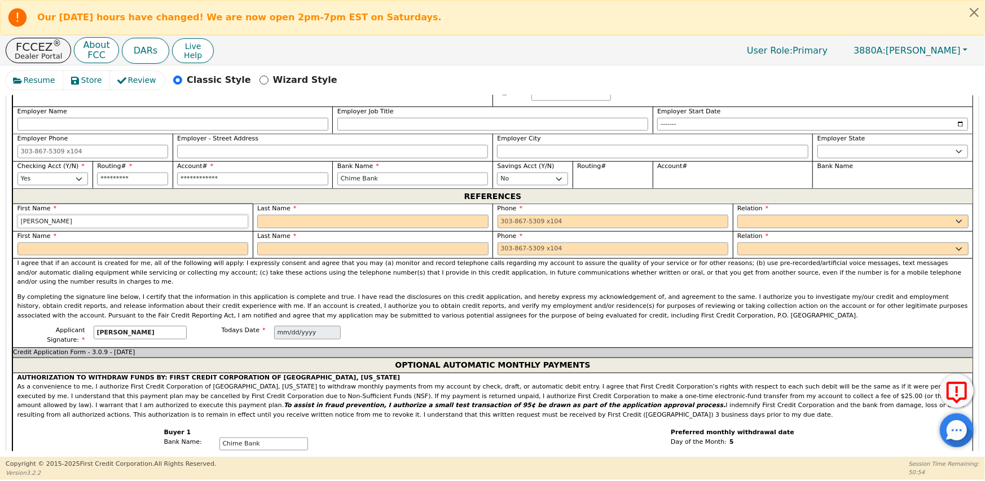
type input "[PERSON_NAME]"
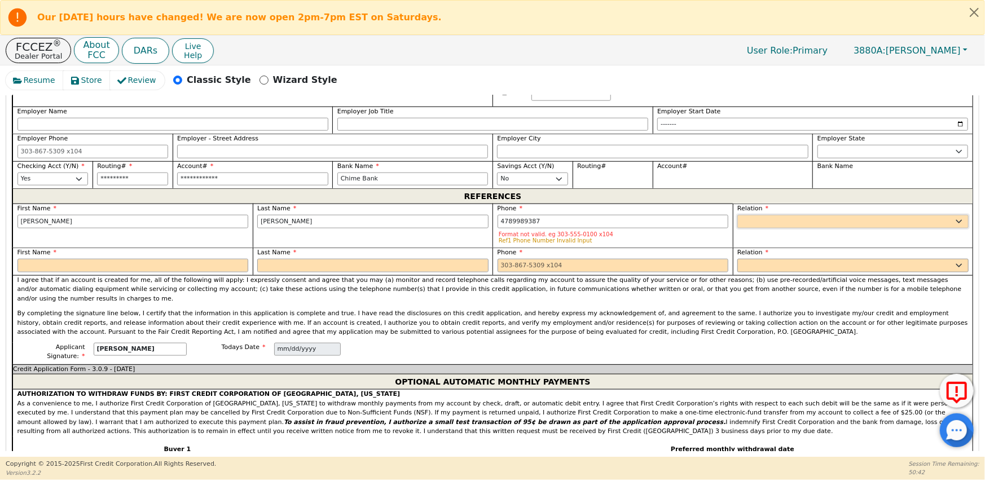
type input "[PHONE_NUMBER]"
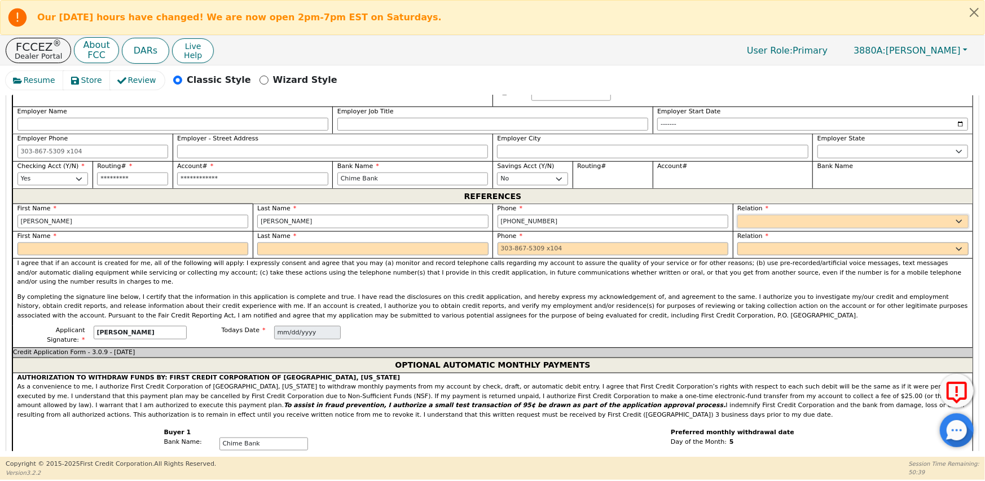
click at [781, 215] on select "FATHER MOTHER SISTER BROTHER DAUGHTER SON CO-WORKER NEIGHBOR FRIEND COUSIN G-MO…" at bounding box center [852, 222] width 231 height 14
select select "SIGNIFICANT OTHER"
click at [737, 215] on select "FATHER MOTHER SISTER BROTHER DAUGHTER SON CO-WORKER NEIGHBOR FRIEND COUSIN G-MO…" at bounding box center [852, 222] width 231 height 14
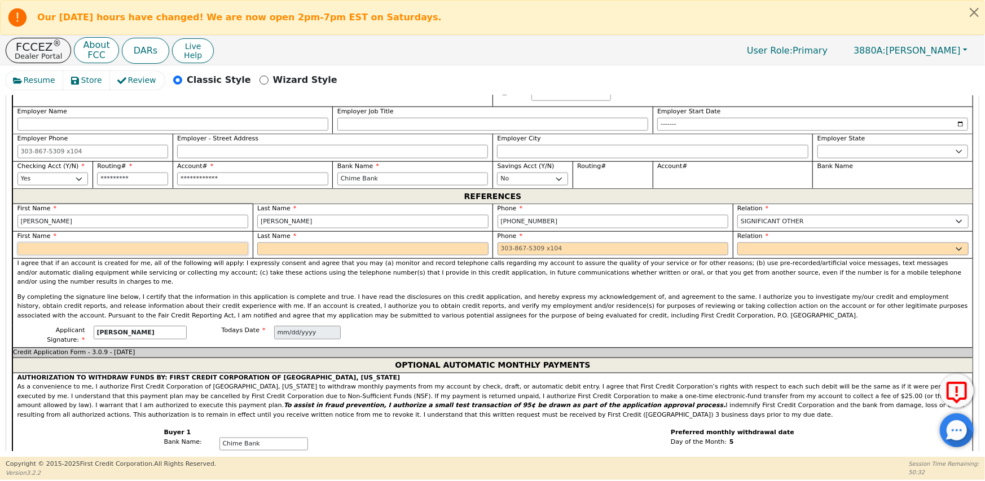
click at [69, 243] on input "text" at bounding box center [132, 250] width 231 height 14
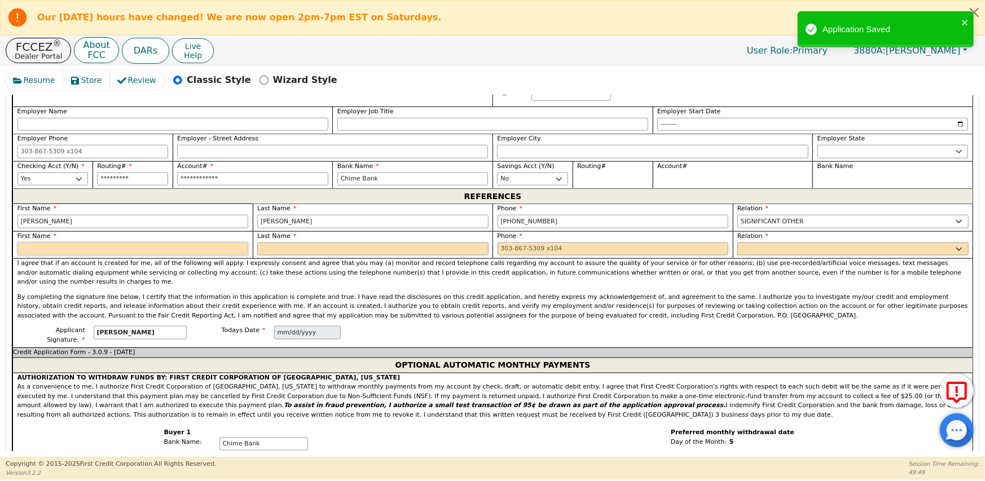
click at [50, 243] on input "text" at bounding box center [132, 250] width 231 height 14
type input "[PERSON_NAME]"
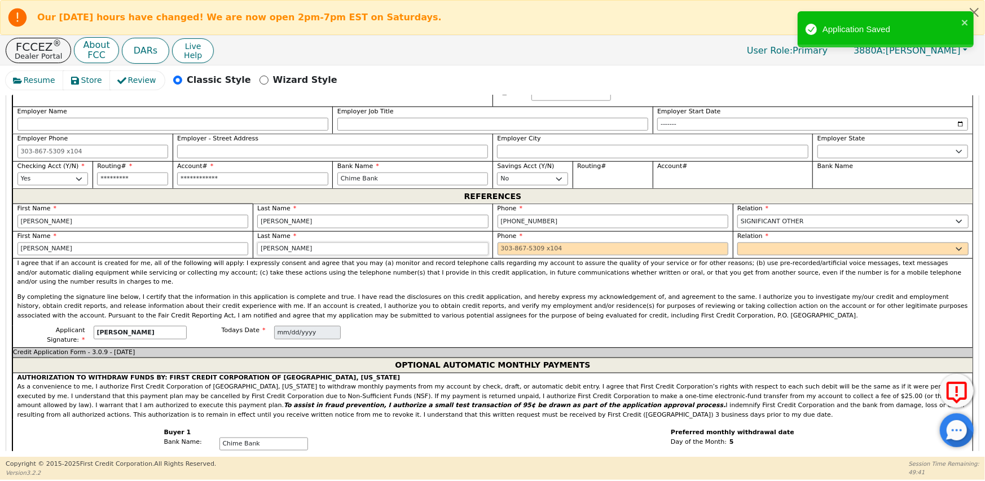
type input "[PERSON_NAME]"
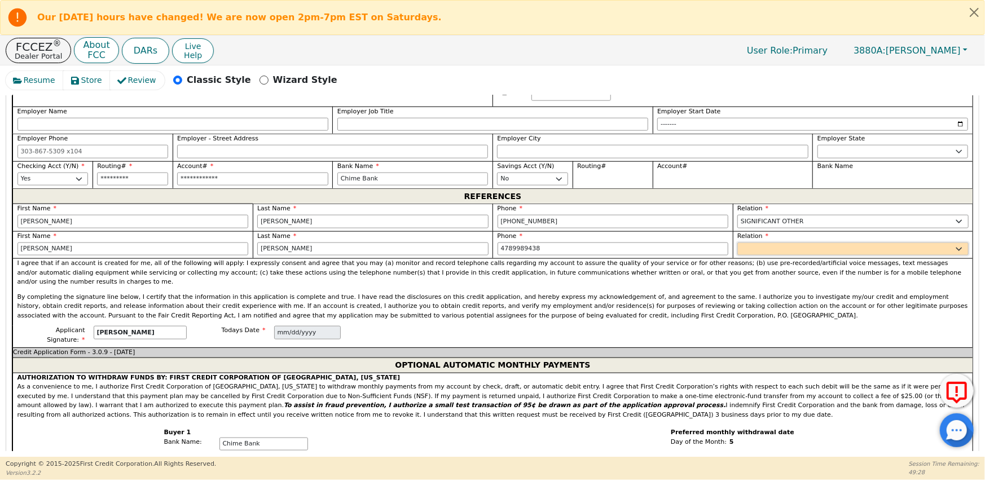
type input "[PHONE_NUMBER]"
click at [744, 243] on select "FATHER MOTHER SISTER BROTHER DAUGHTER SON CO-WORKER NEIGHBOR FRIEND COUSIN G-MO…" at bounding box center [852, 250] width 231 height 14
select select "COUSIN"
click at [737, 243] on select "FATHER MOTHER SISTER BROTHER DAUGHTER SON CO-WORKER NEIGHBOR FRIEND COUSIN G-MO…" at bounding box center [852, 250] width 231 height 14
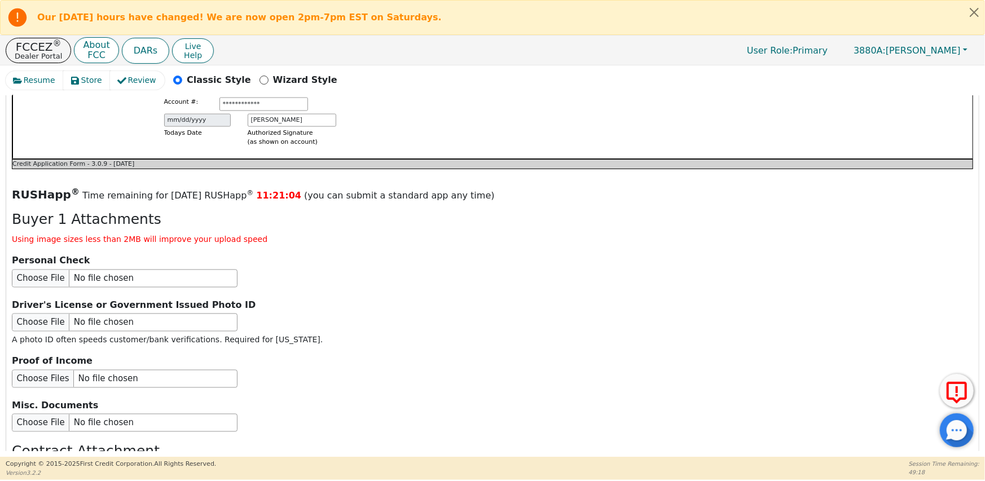
scroll to position [1246, 0]
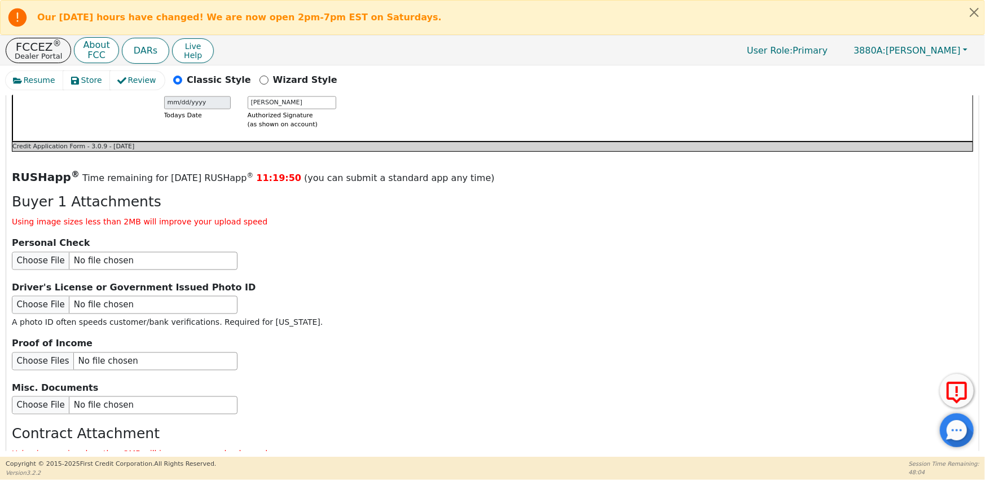
click at [670, 199] on div "RUSHapp ® Time remaining for [DATE] RUSHapp ® 11:19:50 (you can submit a standa…" at bounding box center [492, 368] width 961 height 399
click at [113, 296] on input "file" at bounding box center [125, 305] width 226 height 18
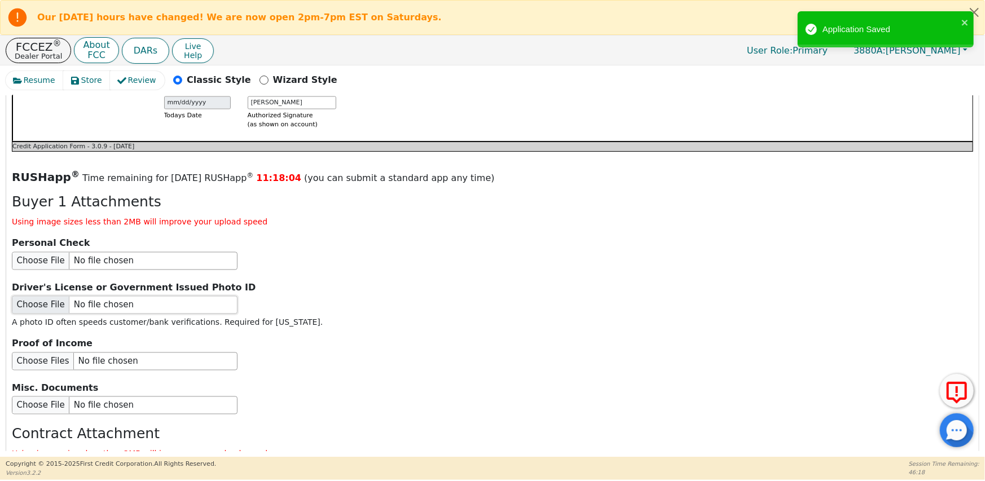
type input "C:\fakepath\[PERSON_NAME] DL.pdf"
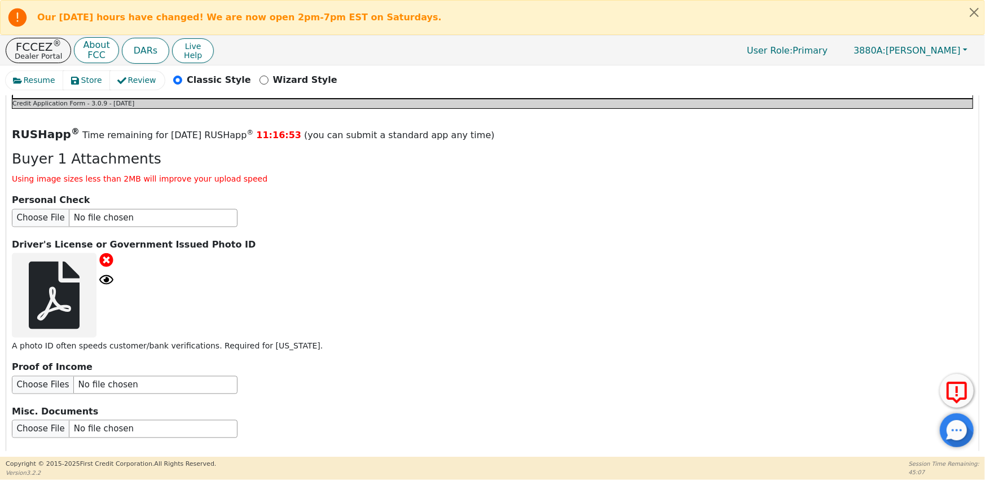
scroll to position [1415, 0]
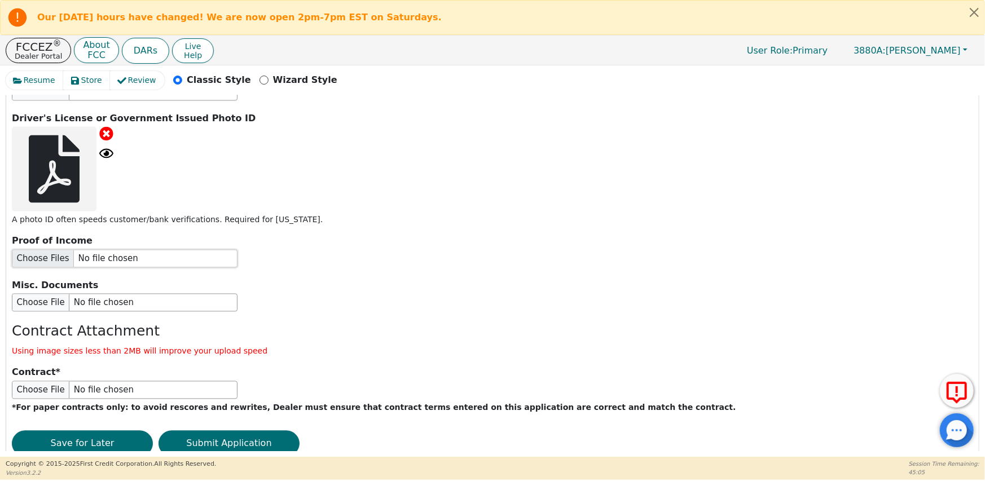
click at [104, 250] on input "file" at bounding box center [125, 259] width 226 height 18
type input "C:\fakepath\T [PERSON_NAME] Income ssi.pdf"
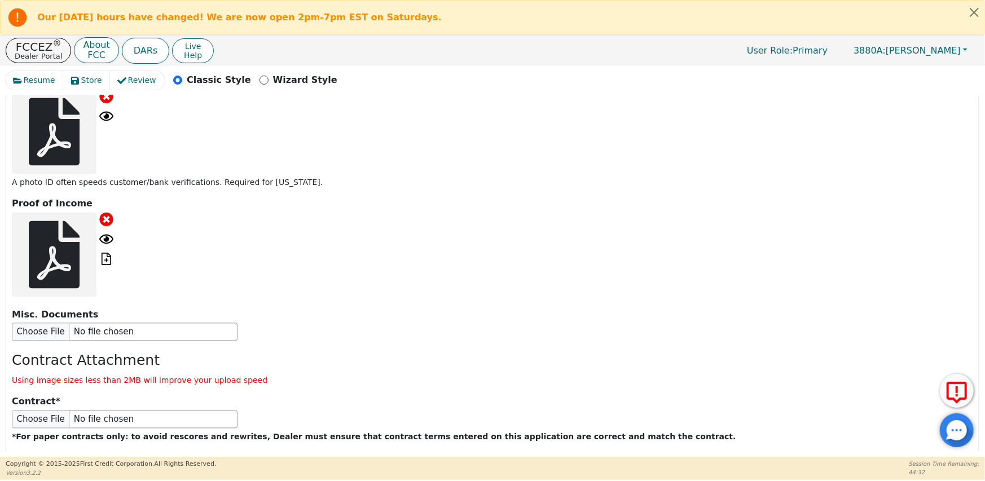
scroll to position [1487, 0]
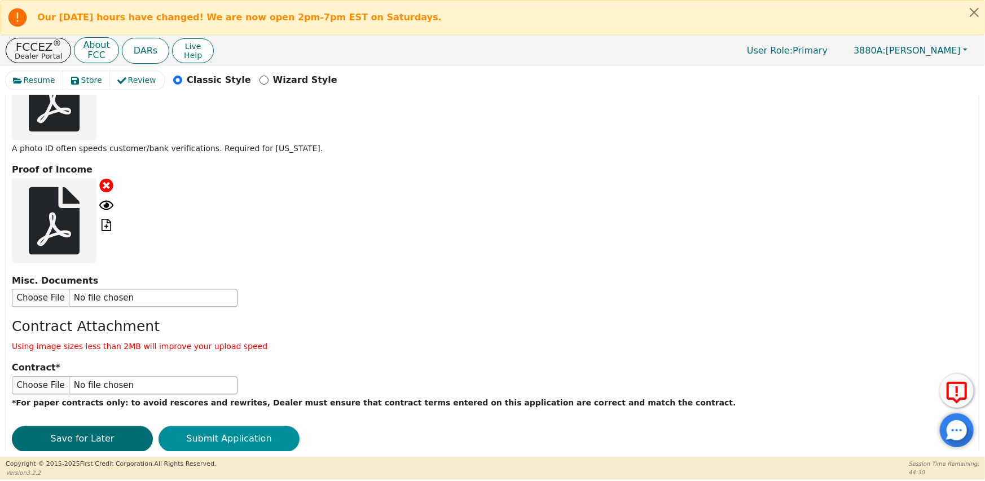
click at [197, 426] on button "Submit Application" at bounding box center [228, 439] width 141 height 26
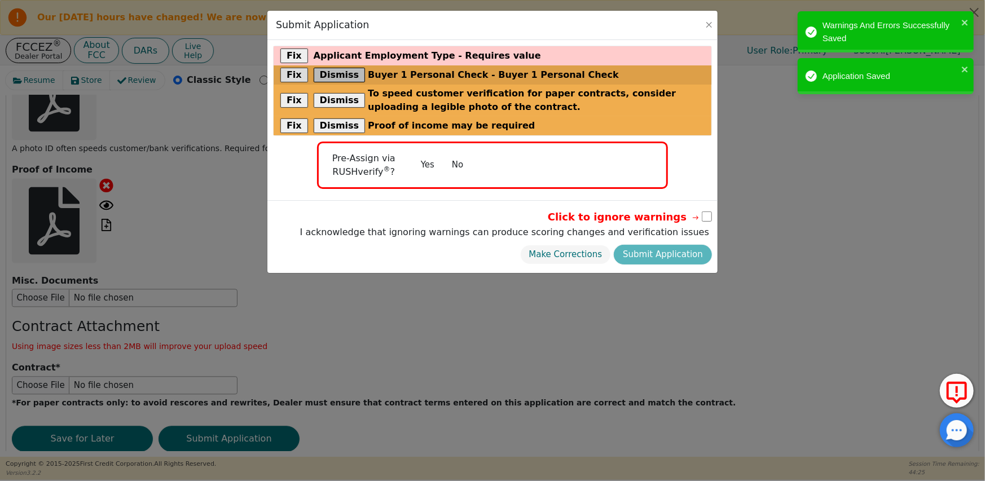
click at [323, 74] on button "Dismiss" at bounding box center [340, 75] width 52 height 15
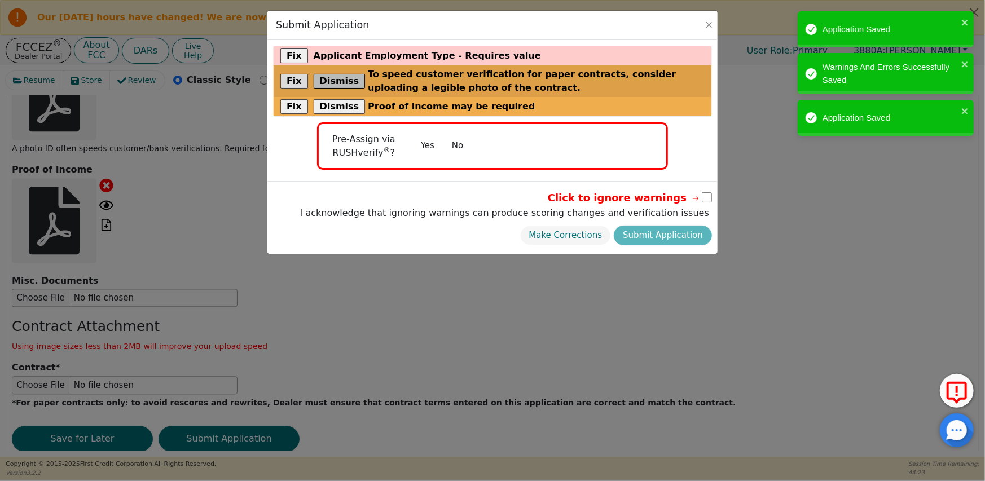
click at [335, 81] on button "Dismiss" at bounding box center [340, 81] width 52 height 15
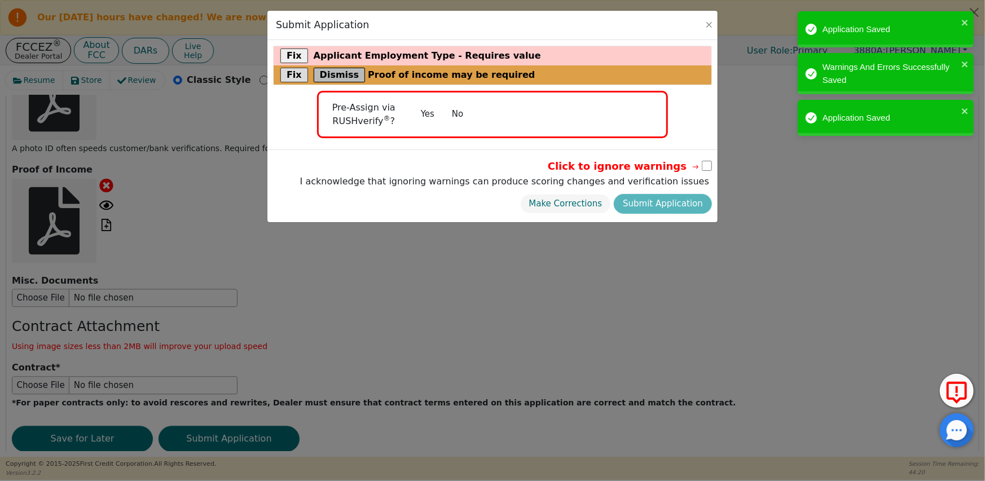
click at [337, 76] on button "Dismiss" at bounding box center [340, 75] width 52 height 15
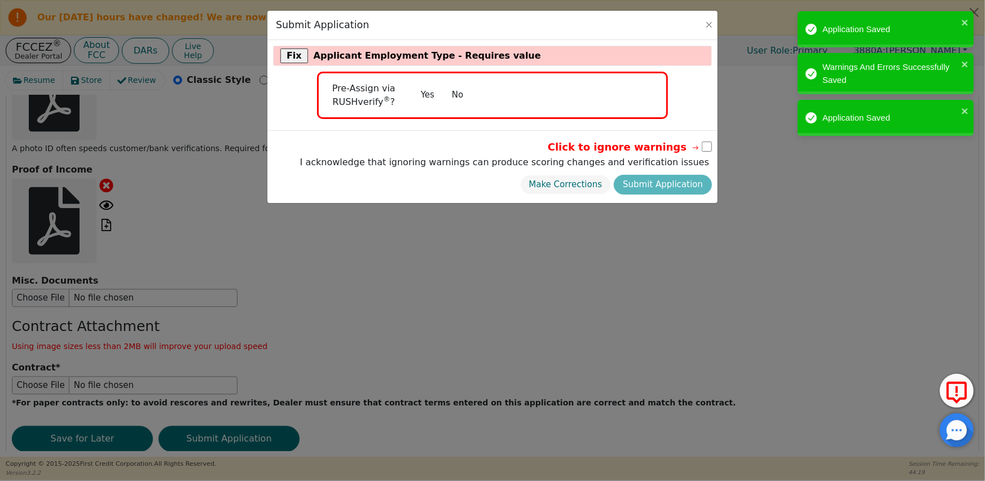
click at [458, 98] on button "No" at bounding box center [457, 95] width 29 height 20
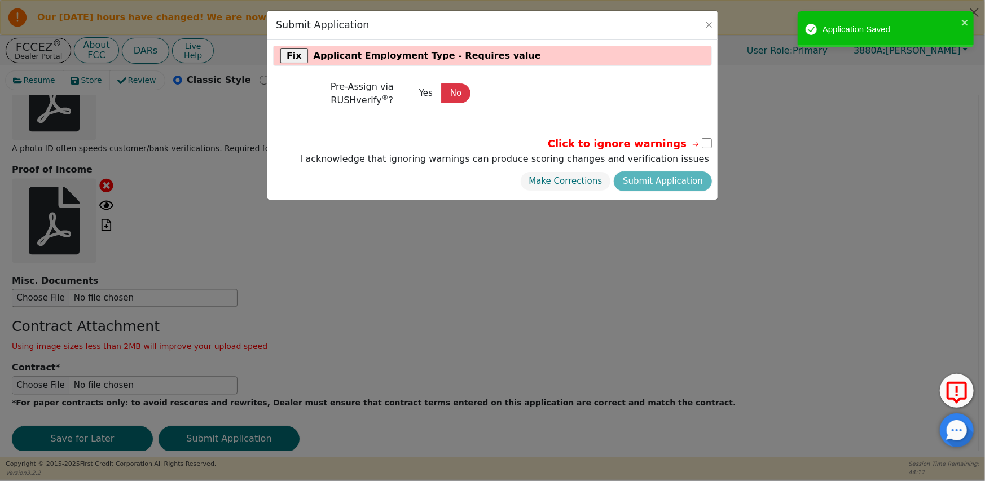
click at [707, 146] on input "checkbox" at bounding box center [707, 143] width 10 height 10
checkbox input "true"
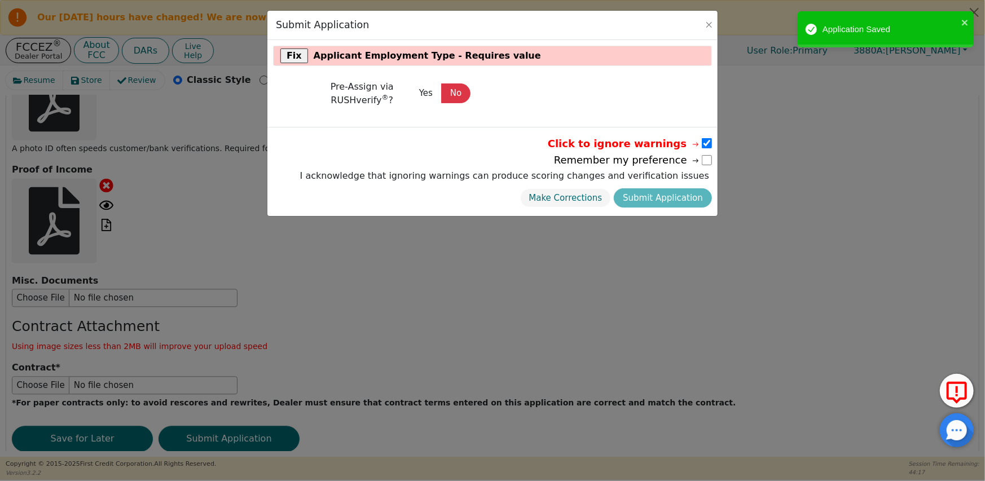
click at [664, 198] on div "Make Corrections Submit Application" at bounding box center [504, 198] width 415 height 25
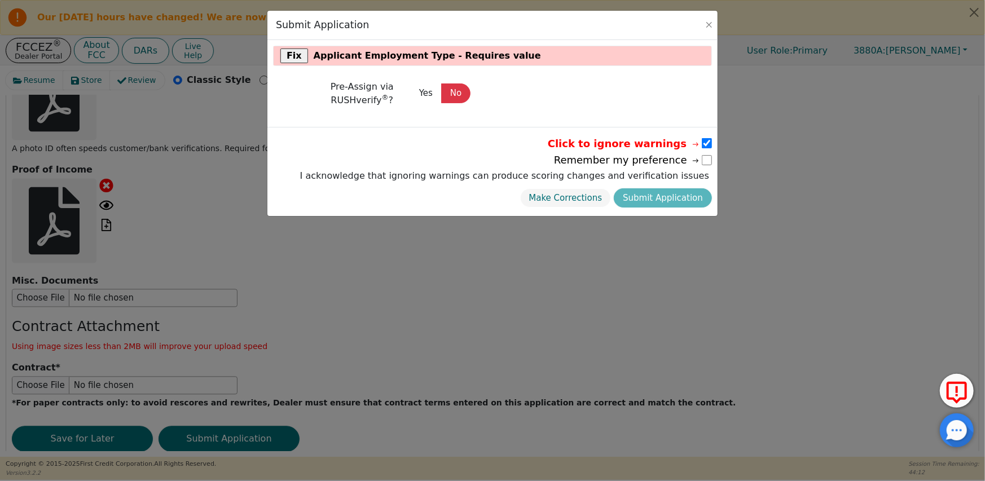
click at [706, 161] on input "checkbox" at bounding box center [707, 160] width 10 height 10
checkbox input "true"
click at [655, 197] on div "Make Corrections Submit Application" at bounding box center [504, 198] width 415 height 25
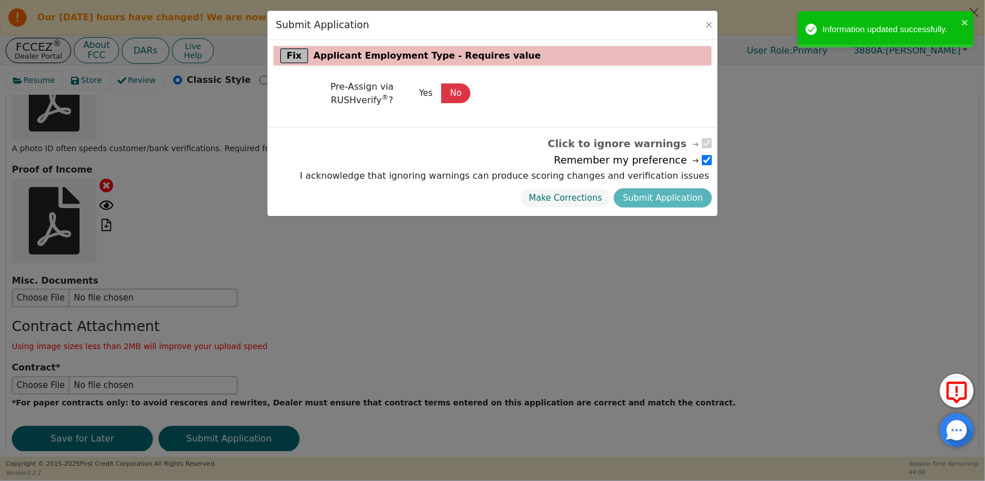
click at [292, 56] on button "Fix" at bounding box center [294, 56] width 28 height 15
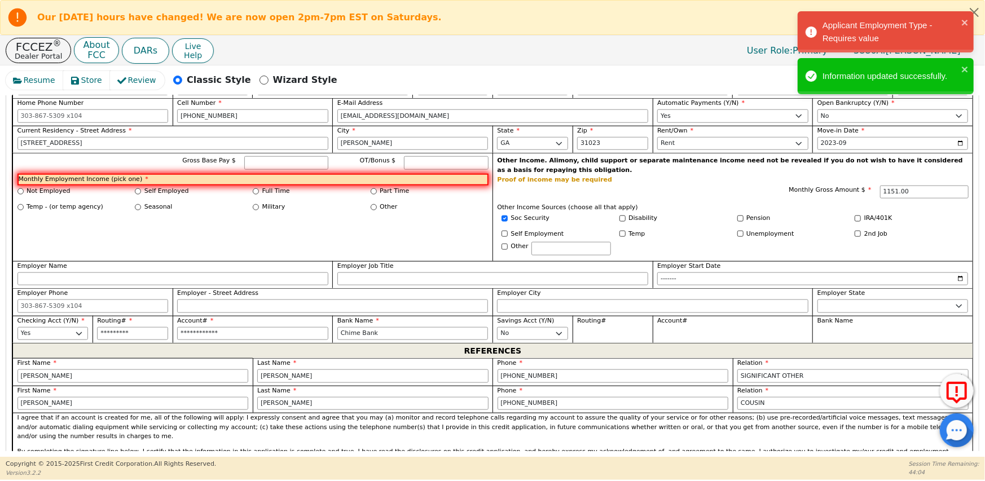
scroll to position [705, 0]
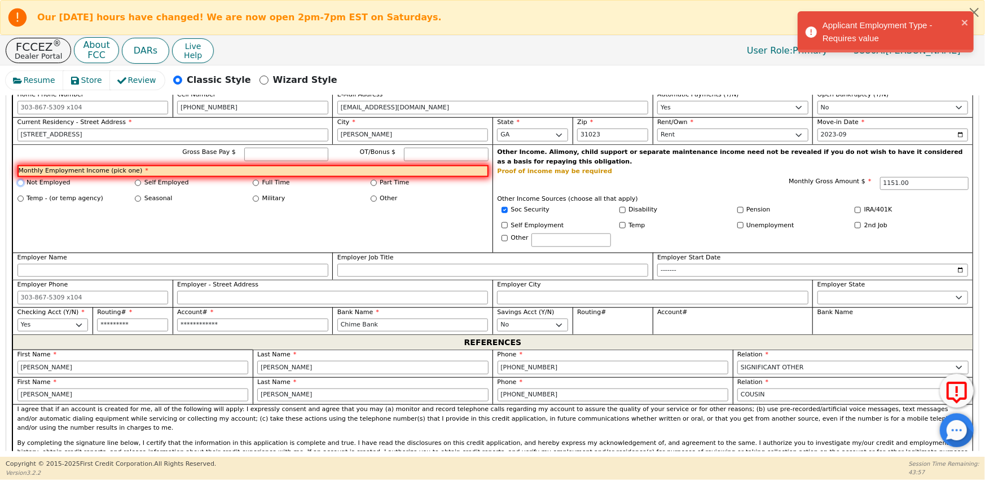
click at [18, 180] on input "Not Employed" at bounding box center [20, 183] width 6 height 6
radio input "true"
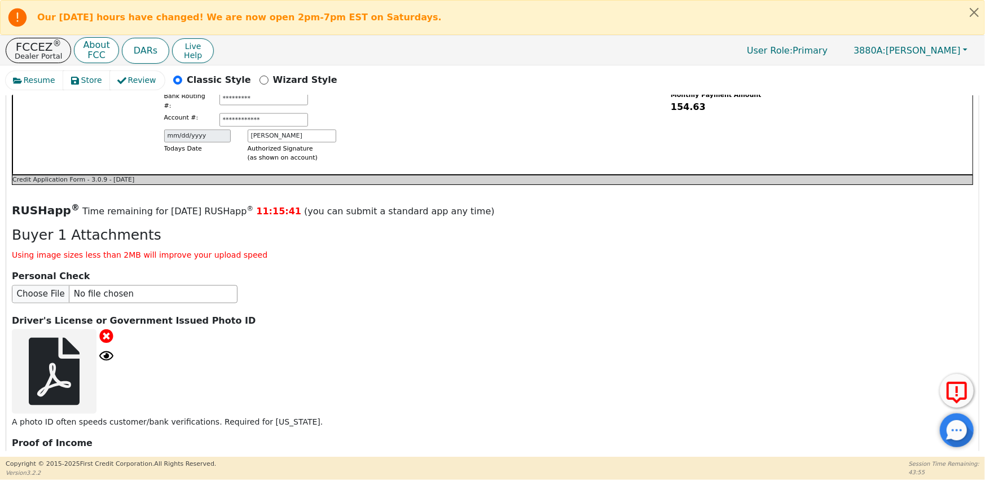
scroll to position [1487, 0]
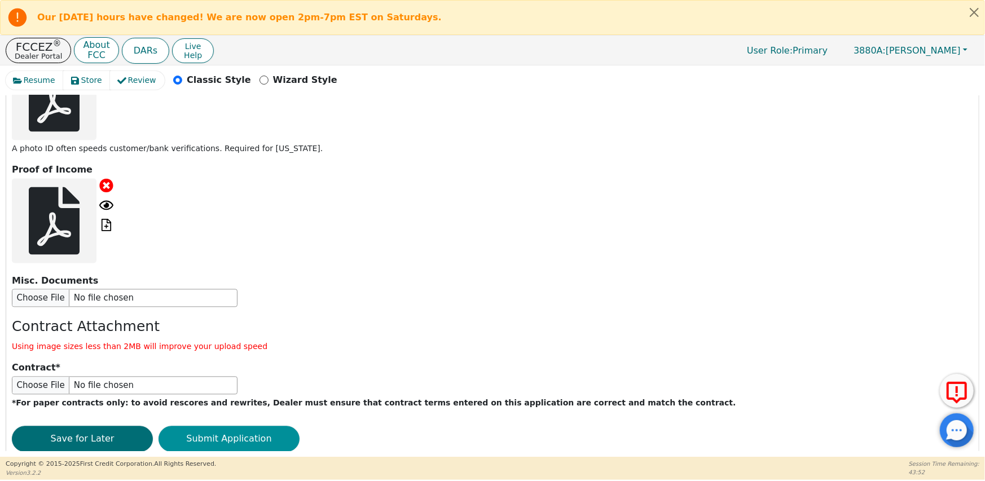
click at [215, 426] on button "Submit Application" at bounding box center [228, 439] width 141 height 26
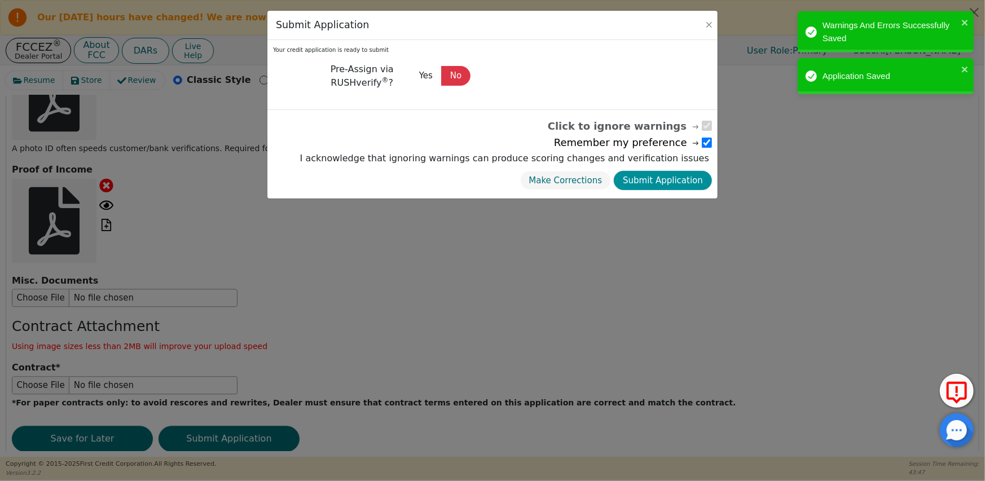
click at [669, 178] on button "Submit Application" at bounding box center [663, 181] width 98 height 20
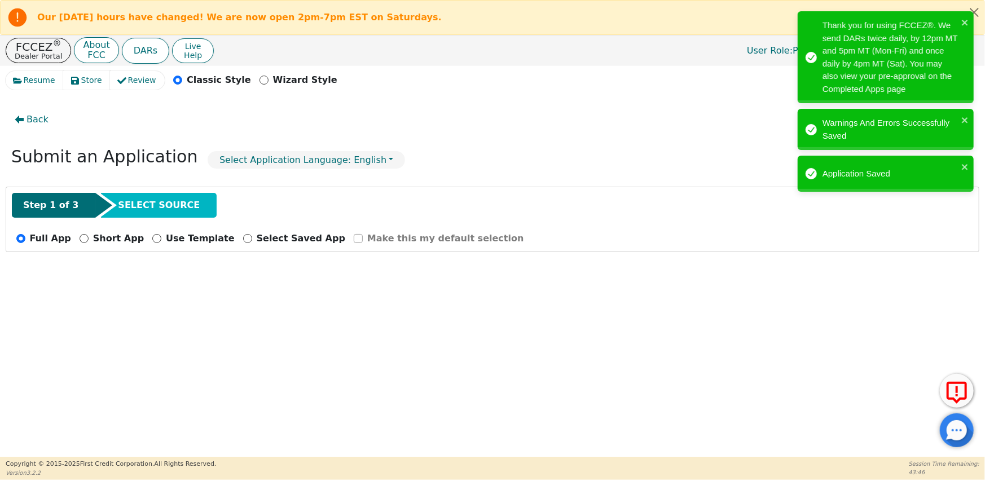
radio input "false"
